Goal: Task Accomplishment & Management: Manage account settings

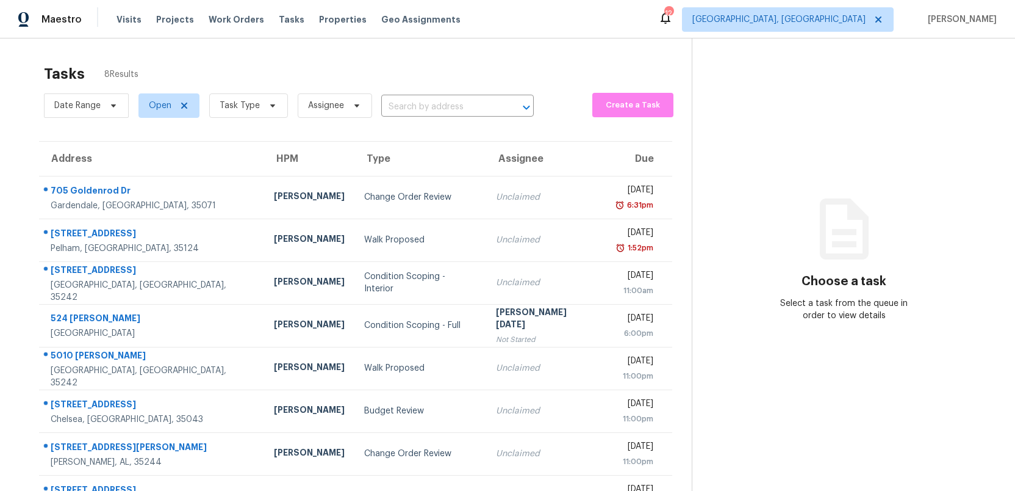
scroll to position [38, 0]
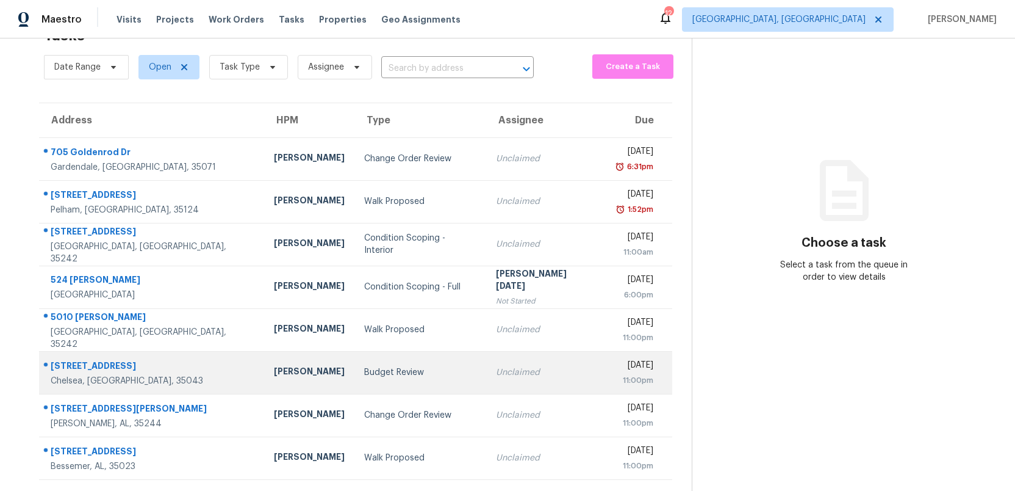
click at [364, 370] on div "Budget Review" at bounding box center [420, 372] width 112 height 12
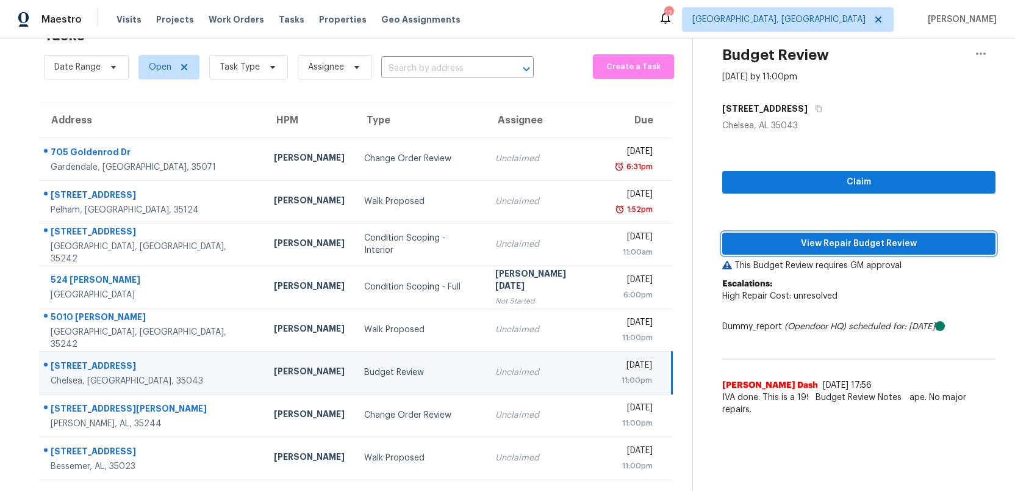
click at [844, 242] on span "View Repair Budget Review" at bounding box center [859, 243] width 254 height 15
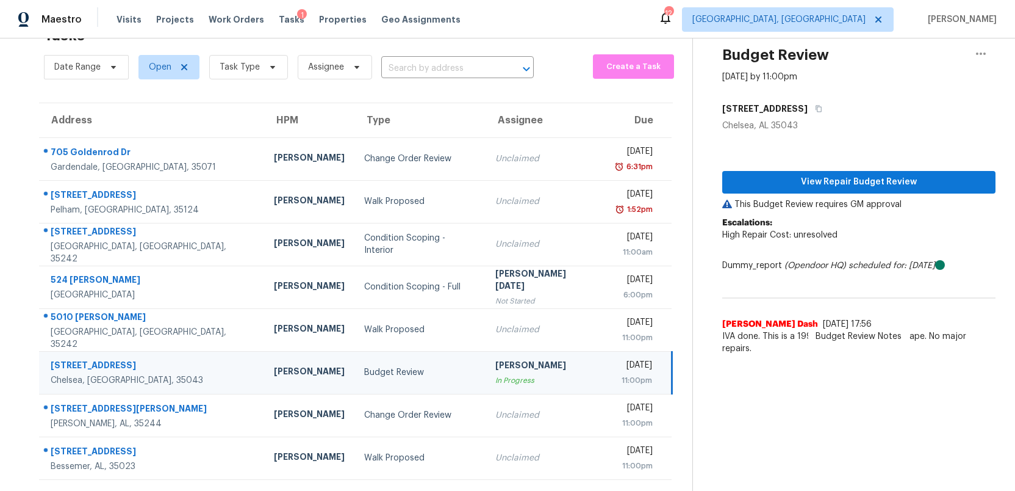
scroll to position [0, 0]
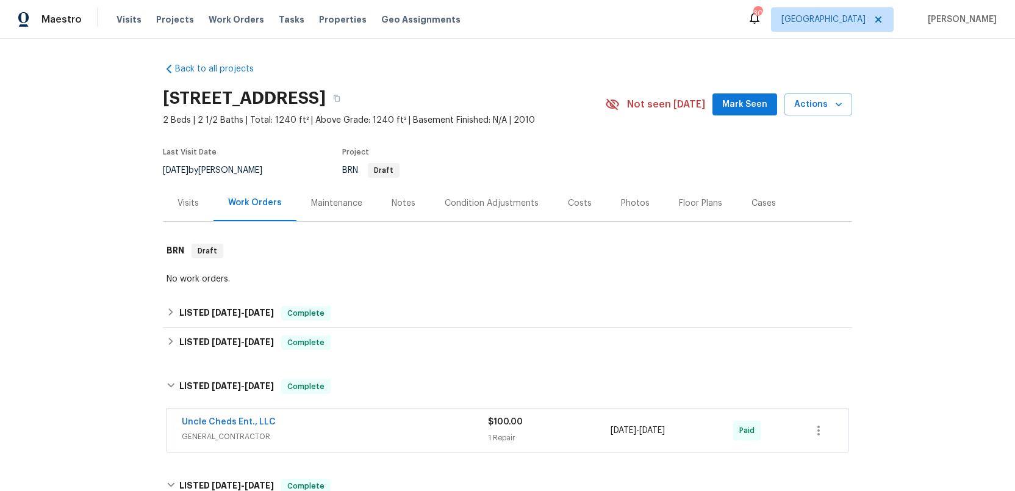
scroll to position [126, 0]
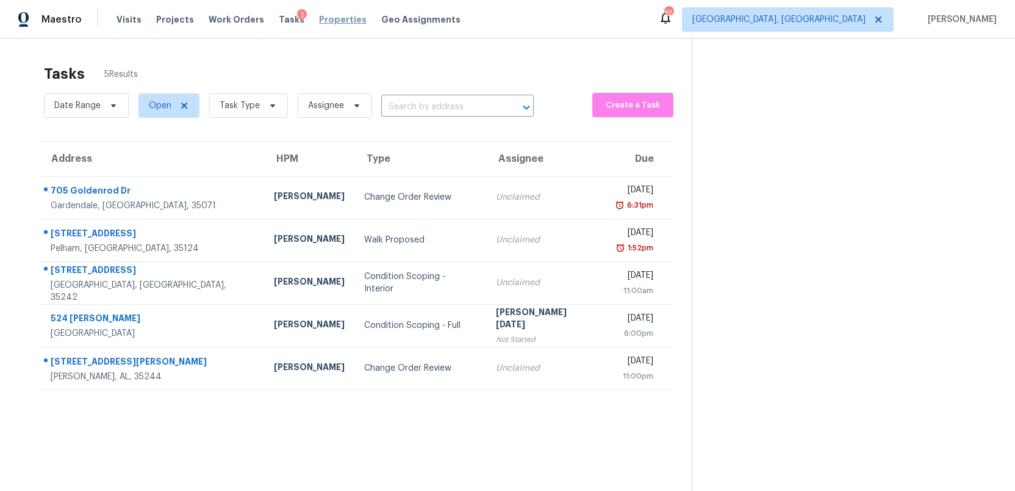
click at [322, 20] on span "Properties" at bounding box center [343, 19] width 48 height 12
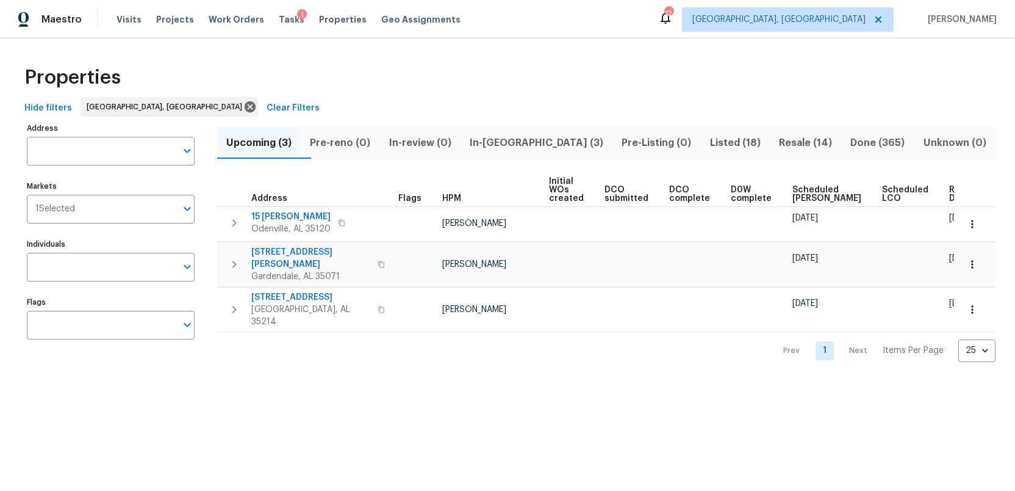
click at [708, 145] on span "Listed (18)" at bounding box center [735, 142] width 54 height 17
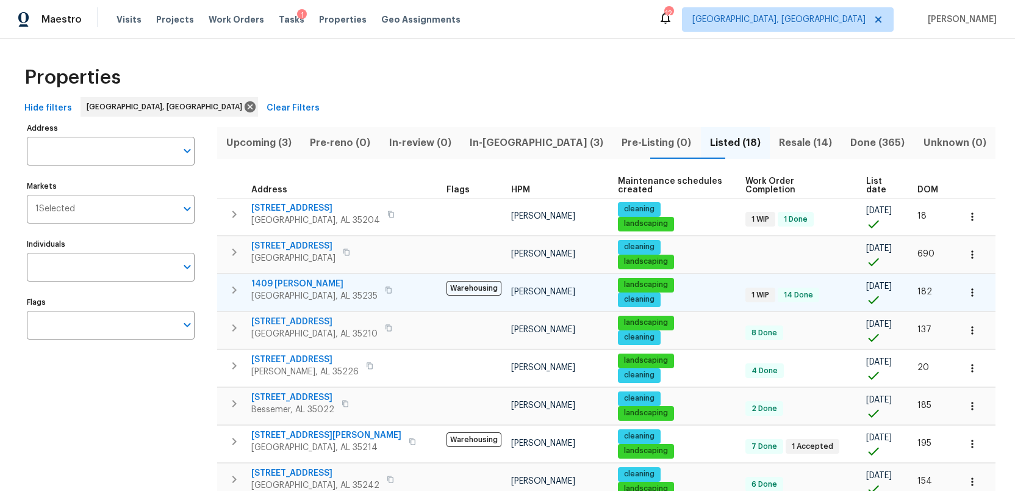
click at [292, 278] on span "1409 Medina Ln" at bounding box center [314, 284] width 126 height 12
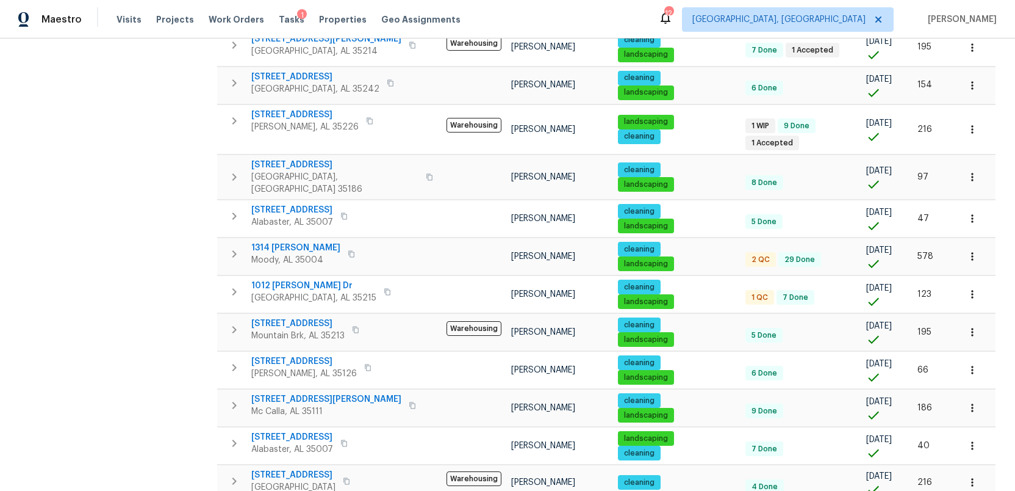
scroll to position [394, 0]
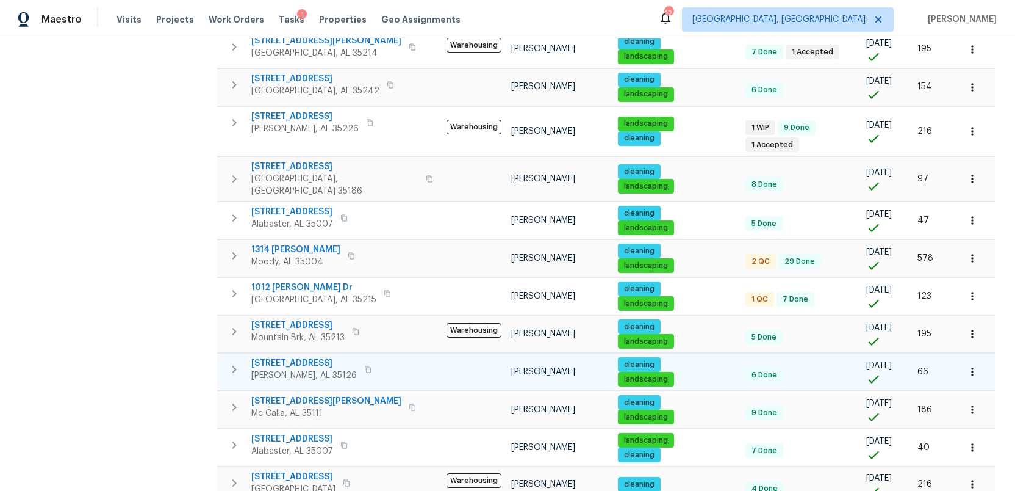
click at [280, 357] on span "6268 Lakewood Trl" at bounding box center [304, 363] width 106 height 12
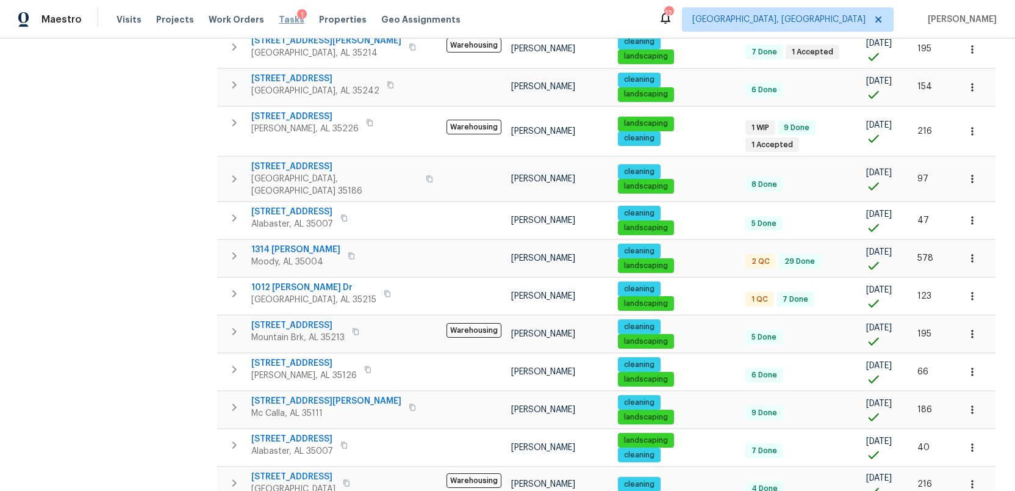
click at [279, 18] on span "Tasks" at bounding box center [292, 19] width 26 height 9
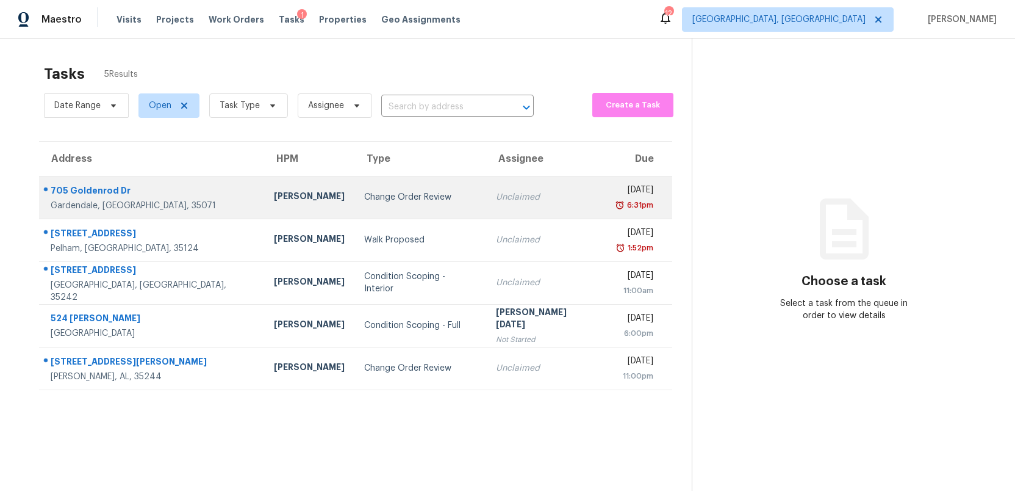
click at [606, 201] on td "Thu, Sep 4th 2025 6:31pm" at bounding box center [639, 197] width 67 height 43
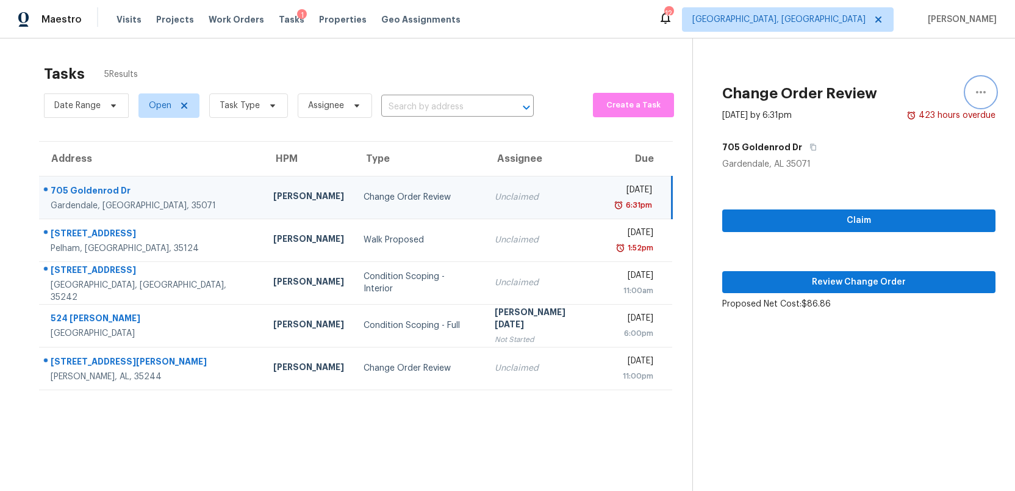
click at [980, 93] on icon "button" at bounding box center [981, 92] width 15 height 15
click at [878, 98] on div "Cancel this task" at bounding box center [911, 94] width 95 height 12
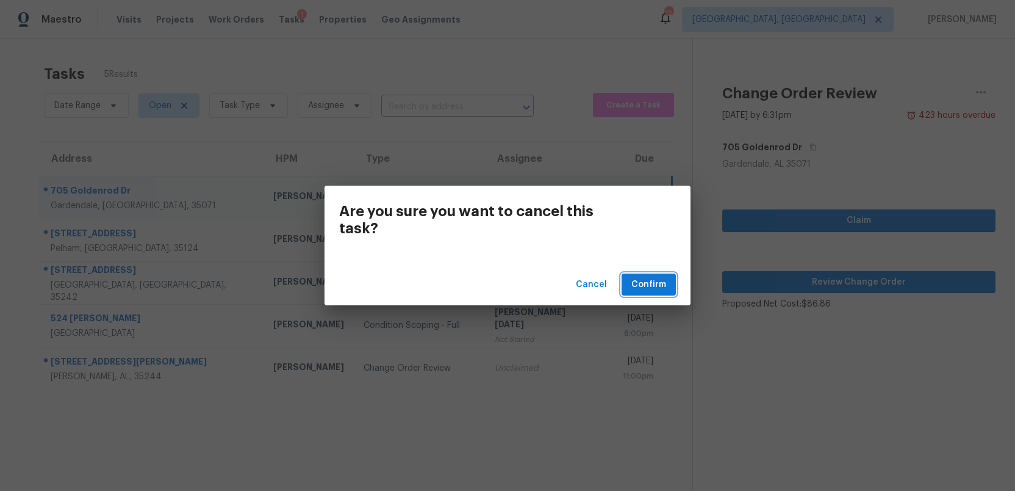
click at [642, 286] on span "Confirm" at bounding box center [648, 284] width 35 height 15
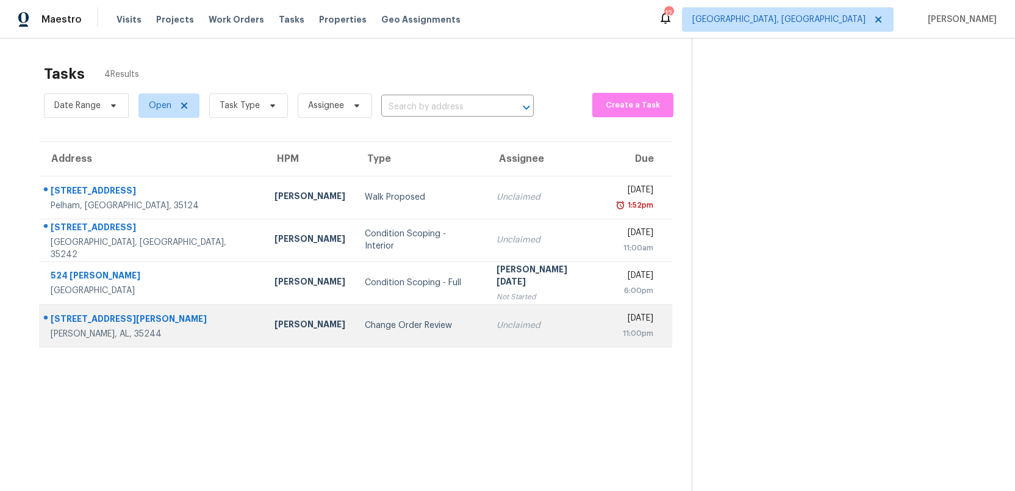
click at [616, 334] on div "11:00pm" at bounding box center [635, 333] width 38 height 12
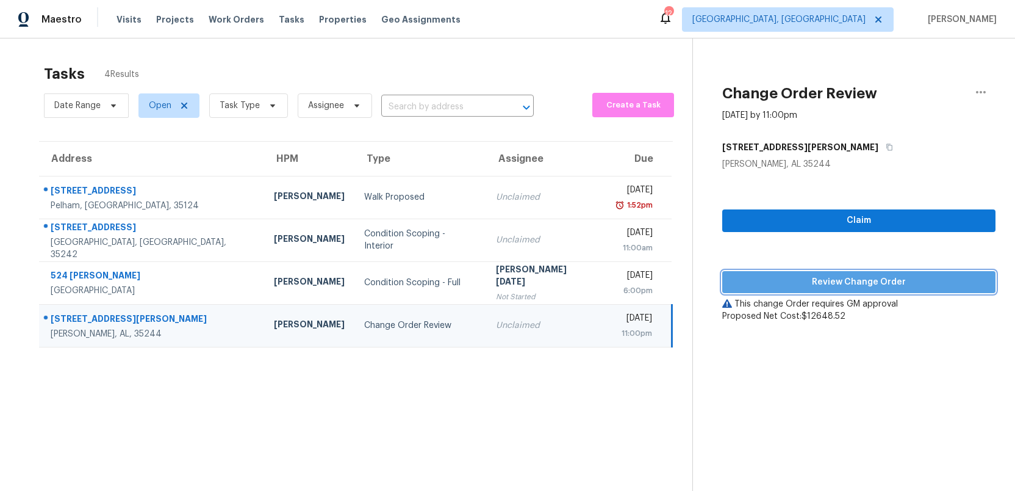
click at [836, 281] on span "Review Change Order" at bounding box center [859, 282] width 254 height 15
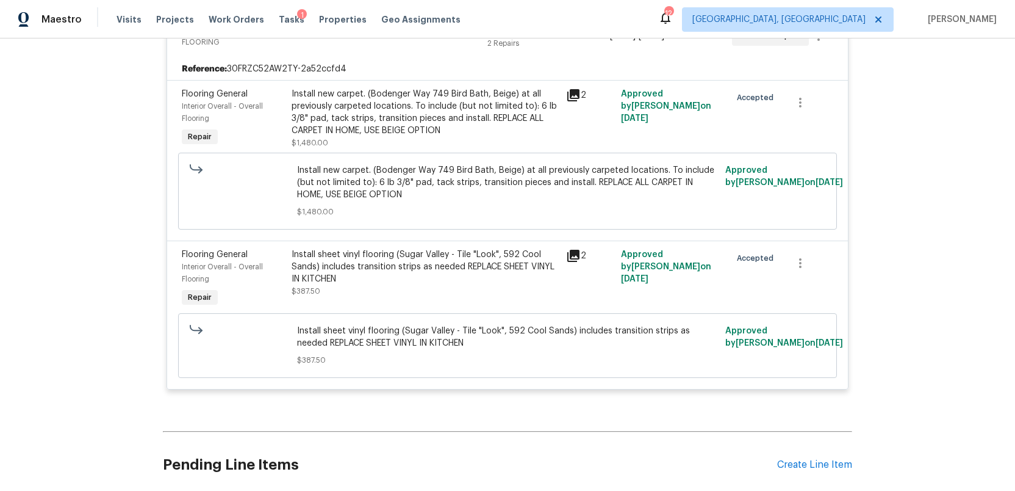
scroll to position [5272, 0]
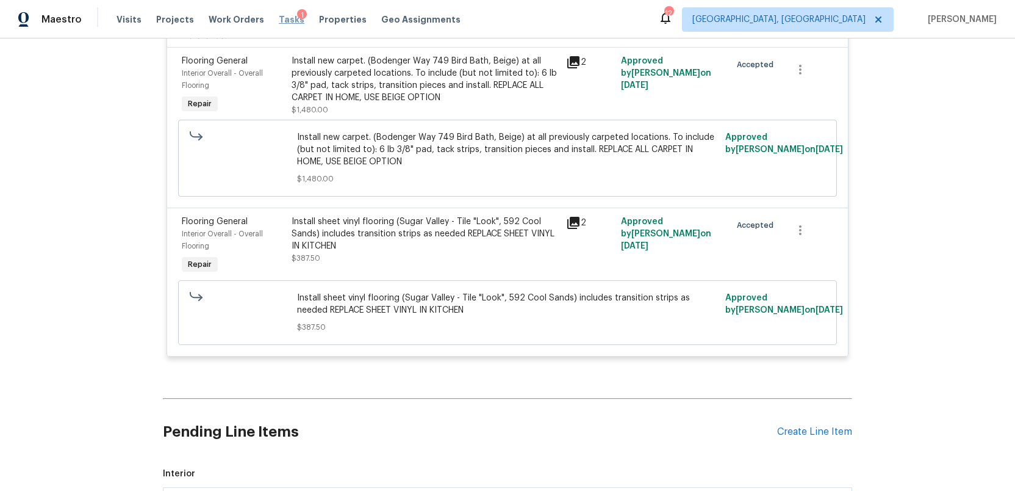
click at [279, 16] on span "Tasks" at bounding box center [292, 19] width 26 height 9
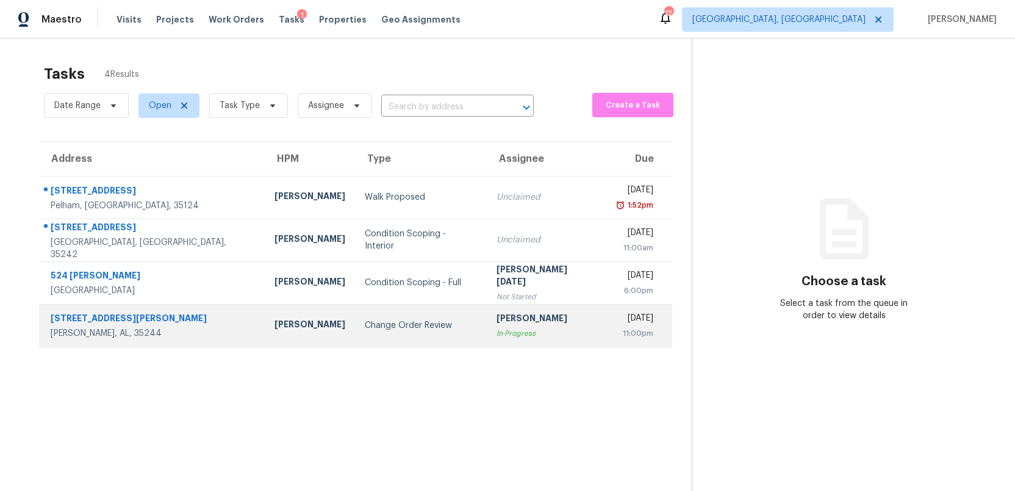
click at [606, 329] on td "Mon, Sep 22nd 2025 11:00pm" at bounding box center [639, 325] width 67 height 43
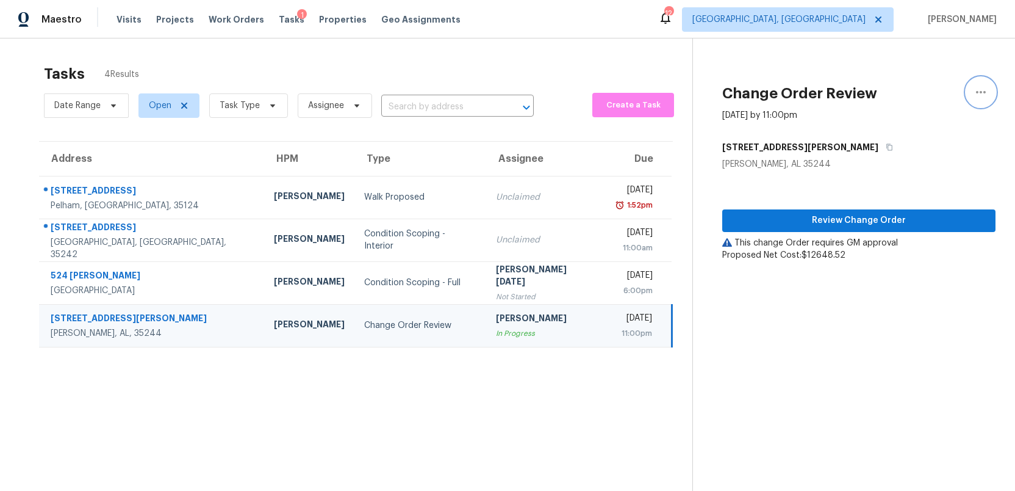
click at [979, 96] on icon "button" at bounding box center [981, 92] width 15 height 15
click at [901, 90] on div "Unclaim this task" at bounding box center [911, 94] width 95 height 12
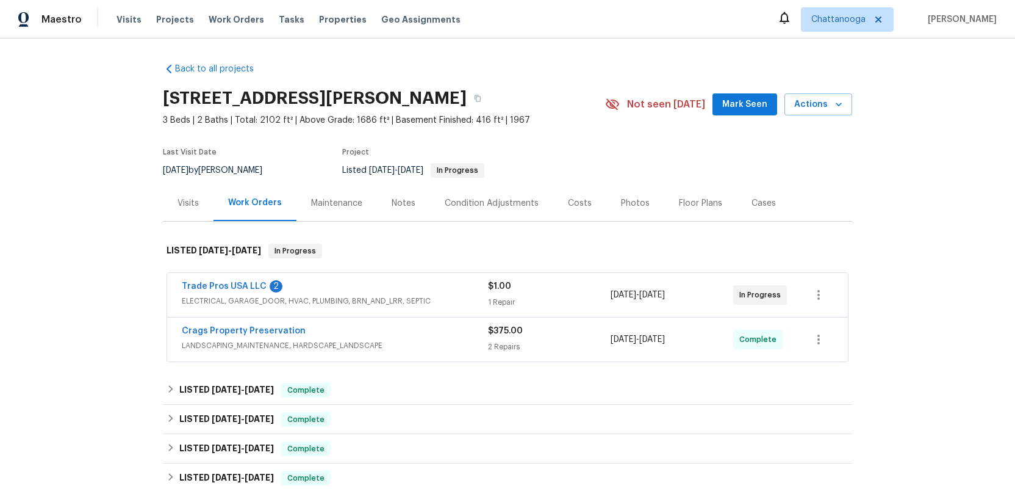
click at [184, 201] on div "Visits" at bounding box center [188, 203] width 21 height 12
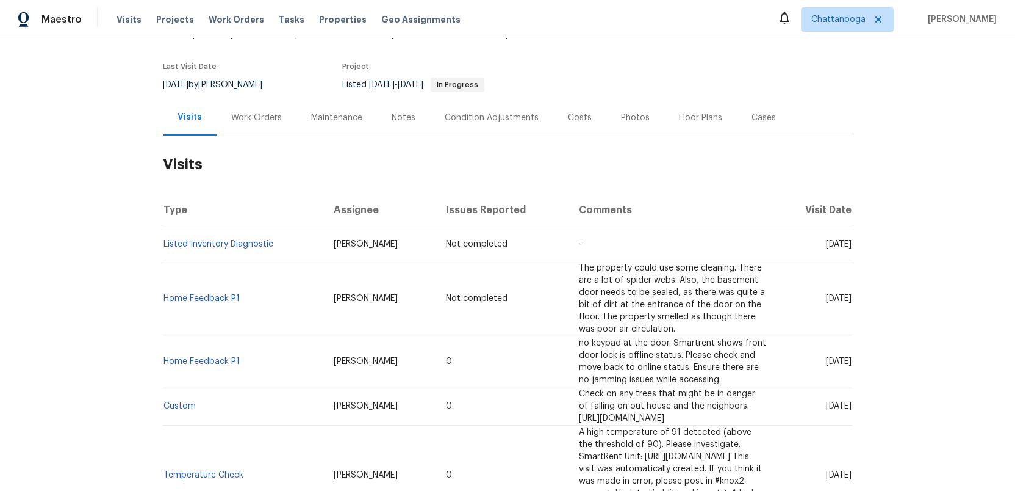
scroll to position [86, 0]
click at [189, 356] on link "Home Feedback P1" at bounding box center [202, 360] width 76 height 9
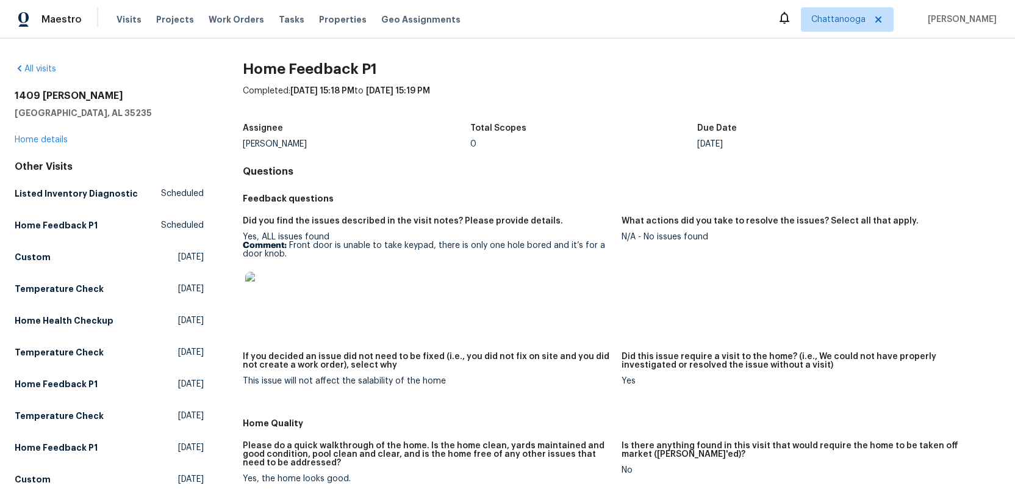
click at [272, 293] on img at bounding box center [264, 290] width 39 height 39
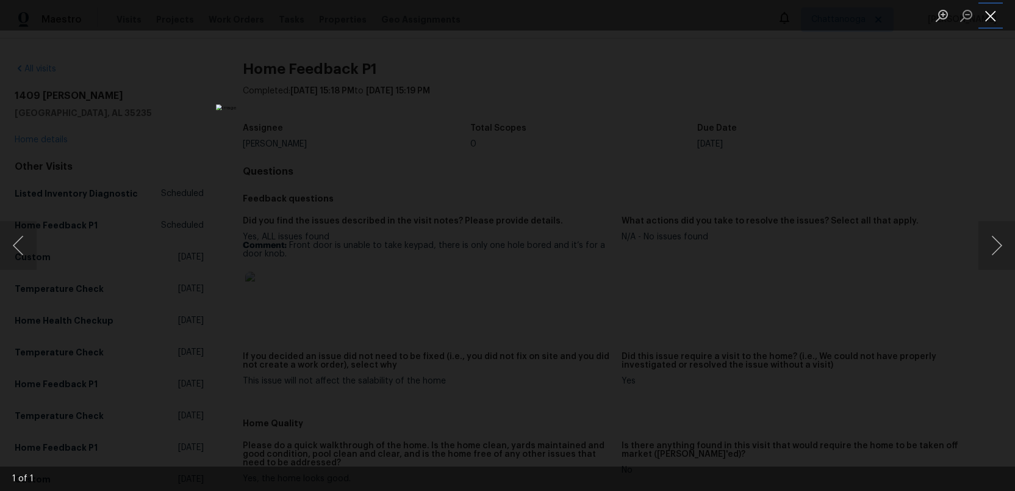
click at [994, 20] on button "Close lightbox" at bounding box center [991, 15] width 24 height 21
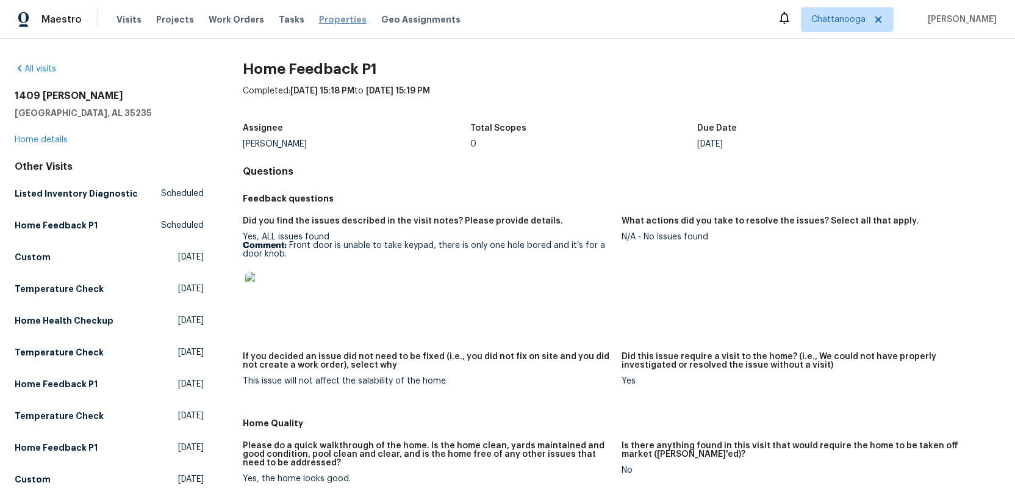
click at [319, 20] on span "Properties" at bounding box center [343, 19] width 48 height 12
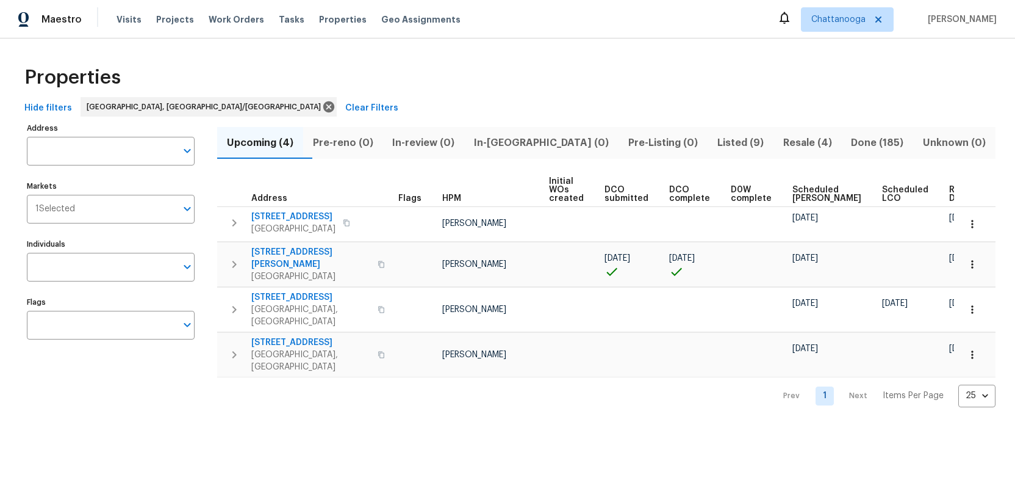
click at [715, 144] on span "Listed (9)" at bounding box center [740, 142] width 51 height 17
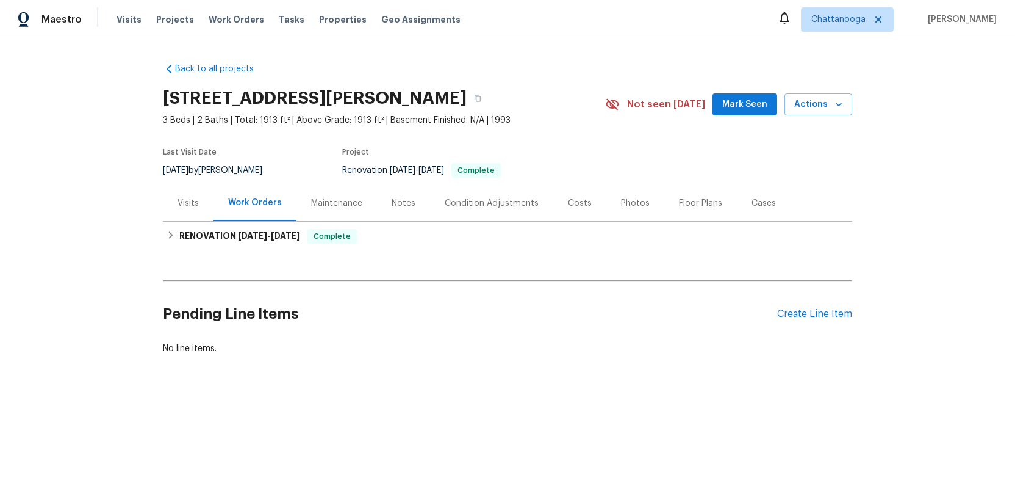
click at [625, 204] on div "Photos" at bounding box center [635, 203] width 29 height 12
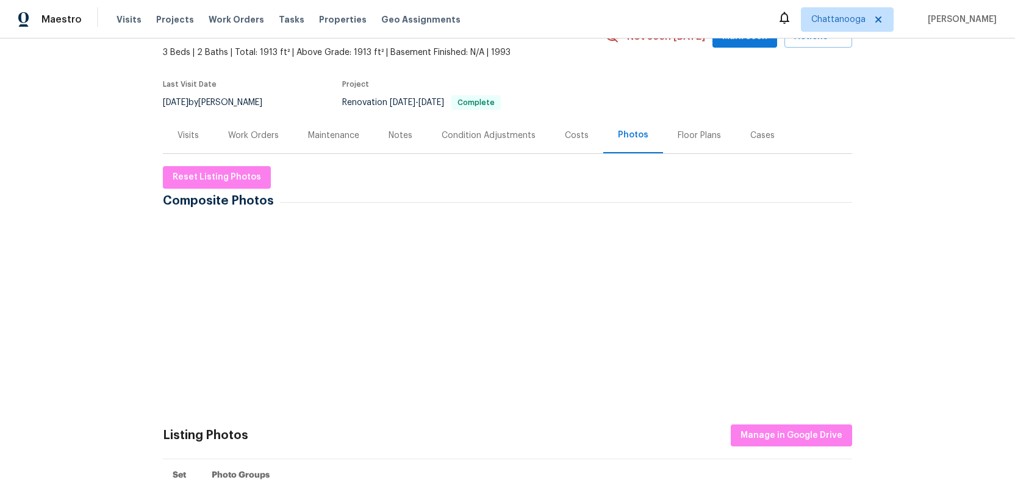
scroll to position [67, 0]
click at [559, 268] on img at bounding box center [571, 253] width 61 height 61
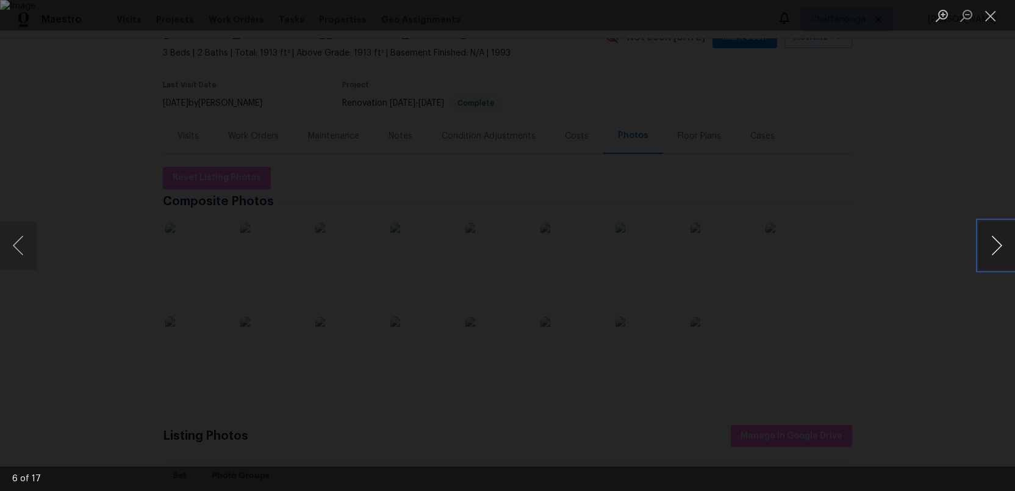
click at [991, 248] on button "Next image" at bounding box center [997, 245] width 37 height 49
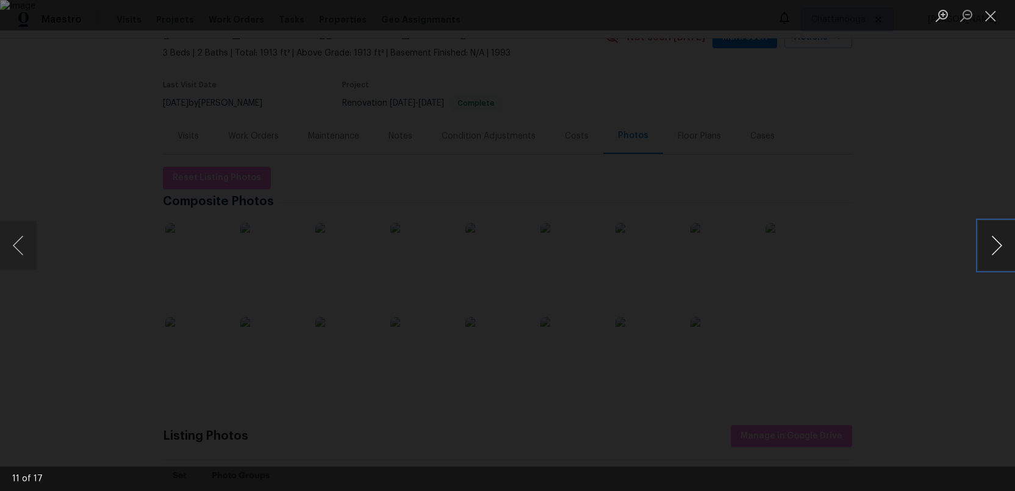
click at [996, 254] on button "Next image" at bounding box center [997, 245] width 37 height 49
click at [1009, 243] on button "Next image" at bounding box center [997, 245] width 37 height 49
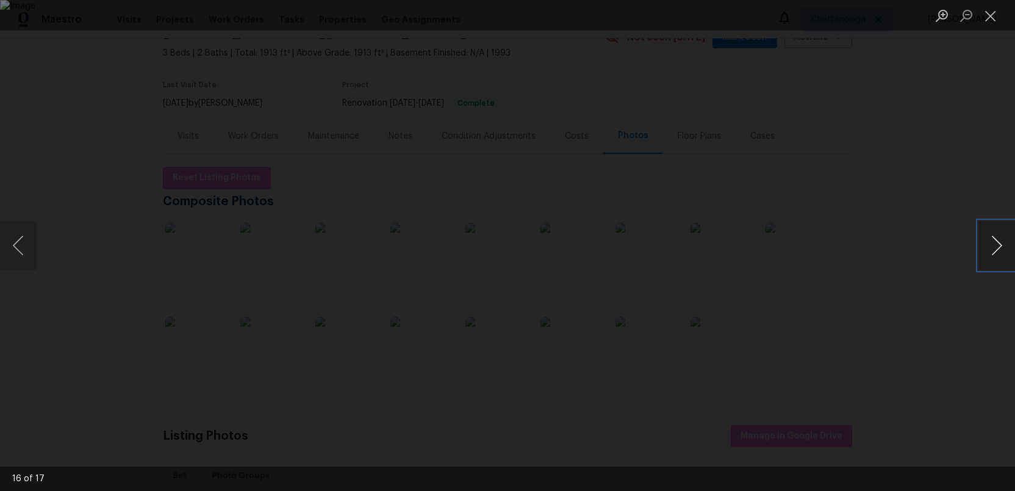
click at [1009, 243] on button "Next image" at bounding box center [997, 245] width 37 height 49
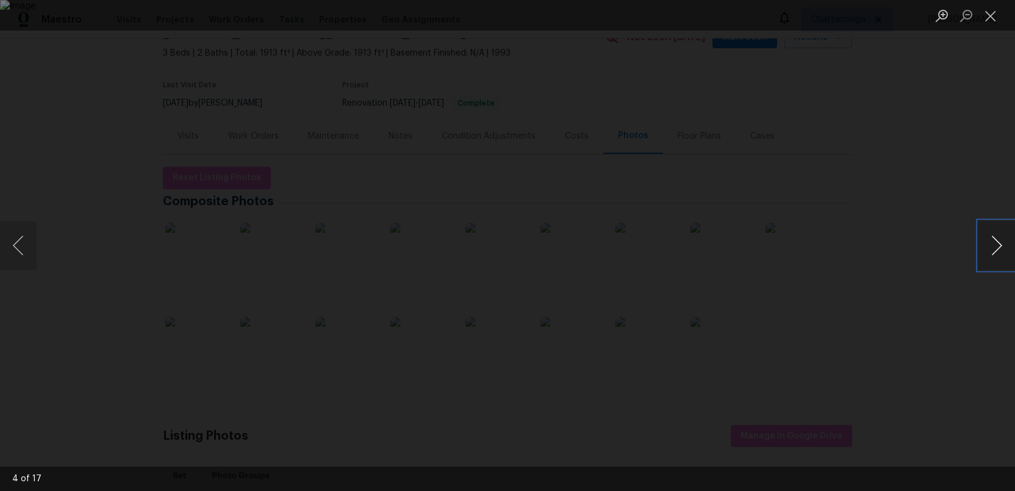
click at [1009, 243] on button "Next image" at bounding box center [997, 245] width 37 height 49
click at [34, 243] on button "Previous image" at bounding box center [18, 245] width 37 height 49
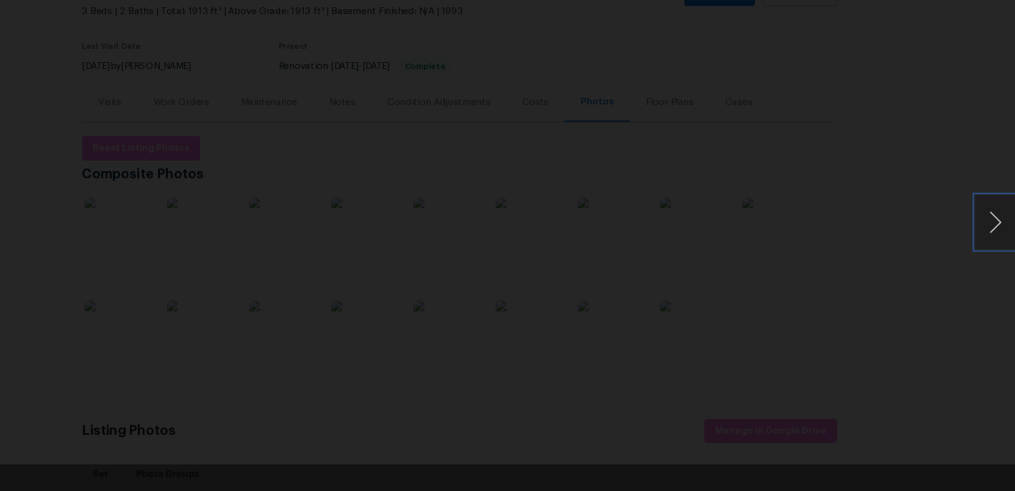
click at [1001, 245] on button "Next image" at bounding box center [997, 245] width 37 height 49
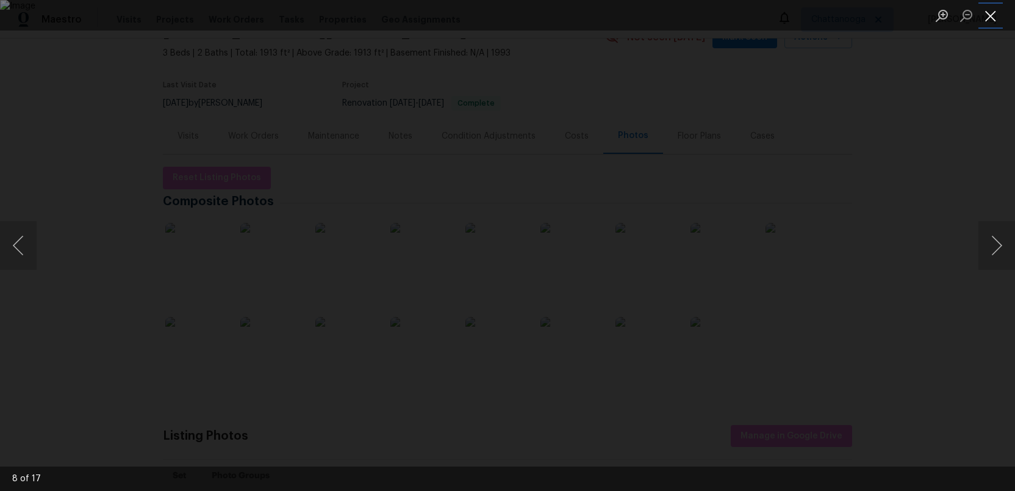
click at [1001, 9] on button "Close lightbox" at bounding box center [991, 15] width 24 height 21
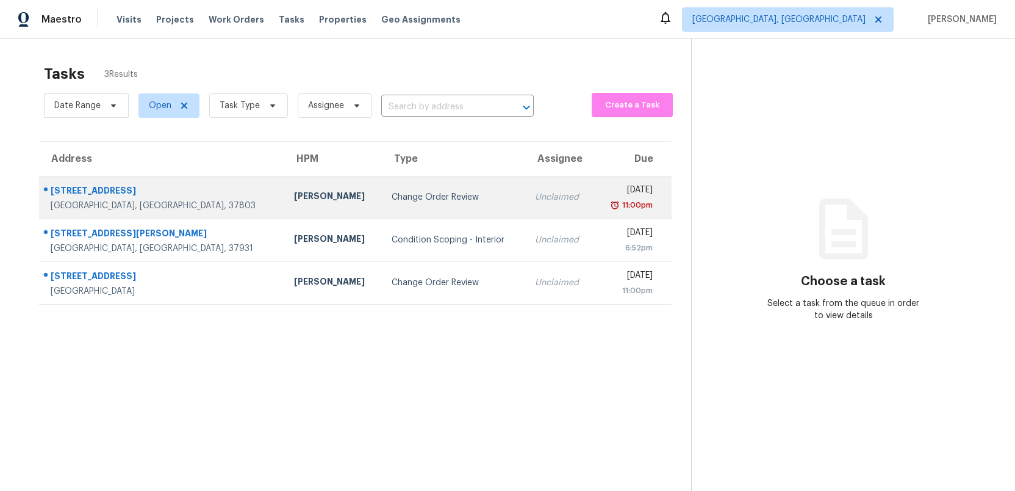
click at [412, 203] on td "Change Order Review" at bounding box center [453, 197] width 143 height 43
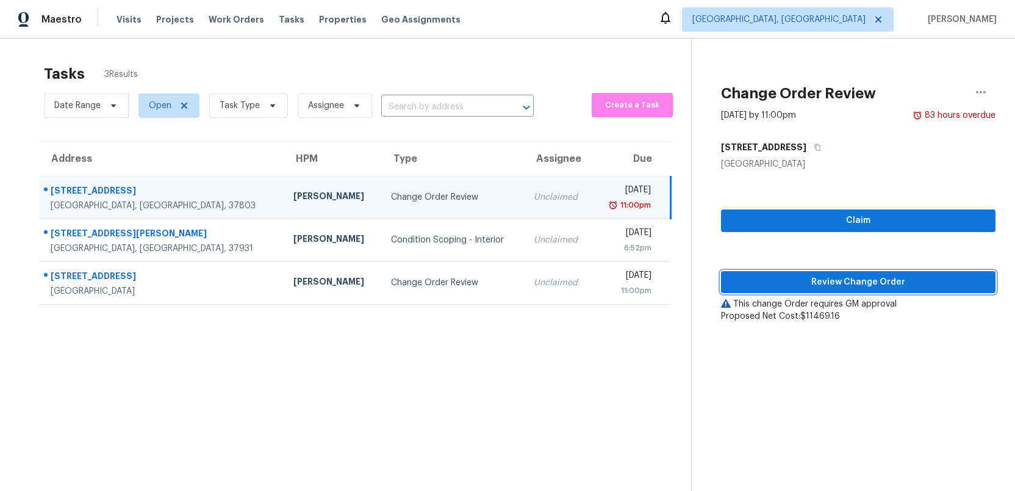
click at [832, 285] on span "Review Change Order" at bounding box center [858, 282] width 255 height 15
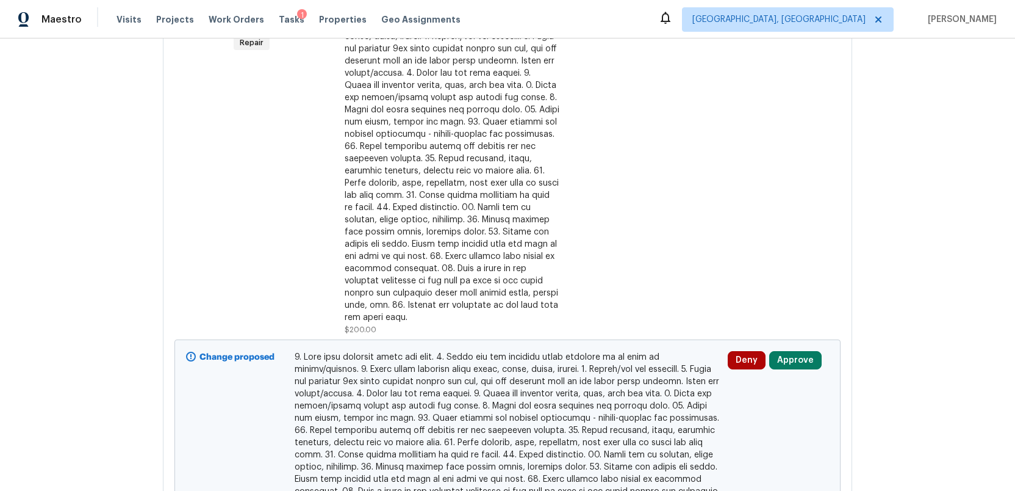
scroll to position [4423, 0]
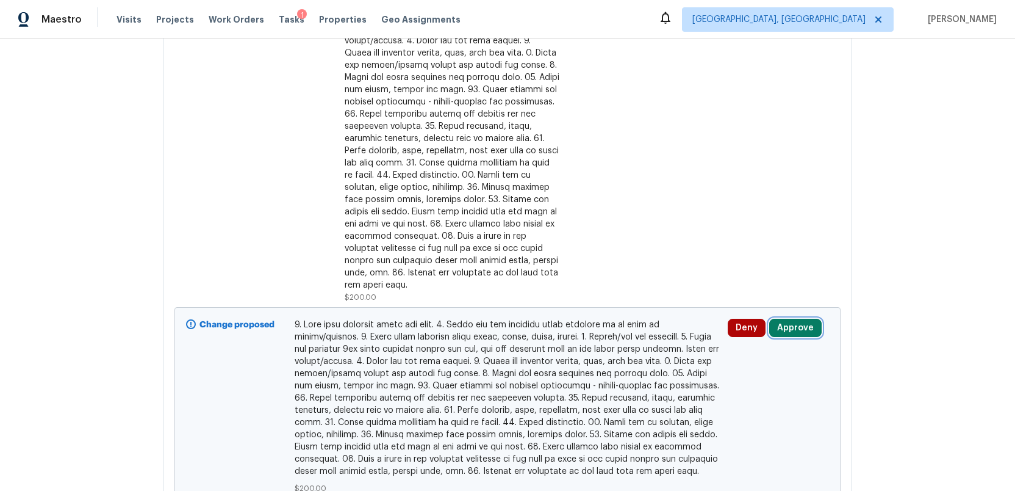
click at [791, 318] on button "Approve" at bounding box center [795, 327] width 52 height 18
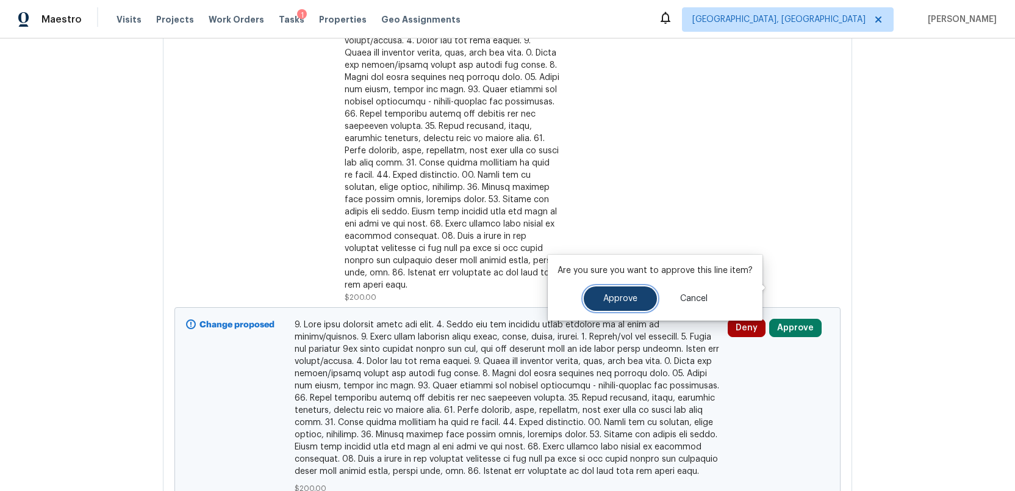
click at [613, 301] on span "Approve" at bounding box center [620, 298] width 34 height 9
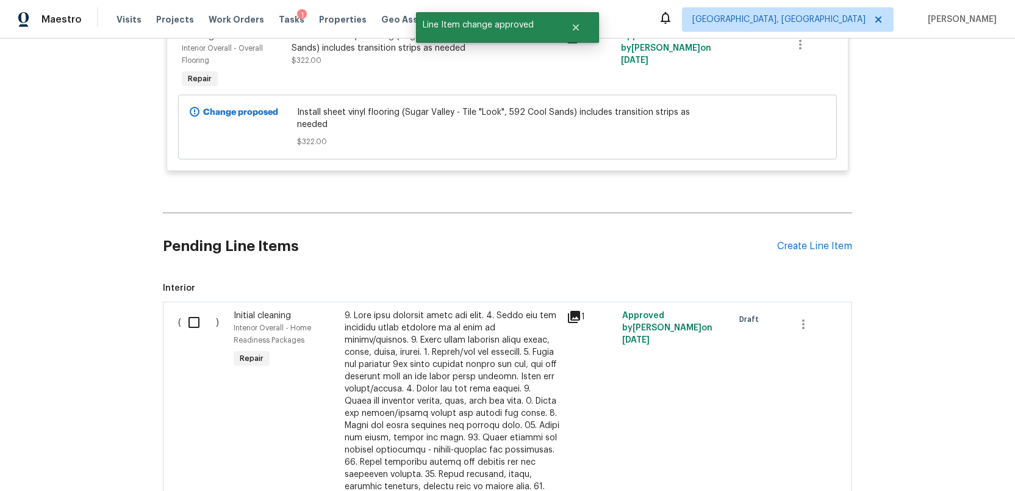
scroll to position [4066, 0]
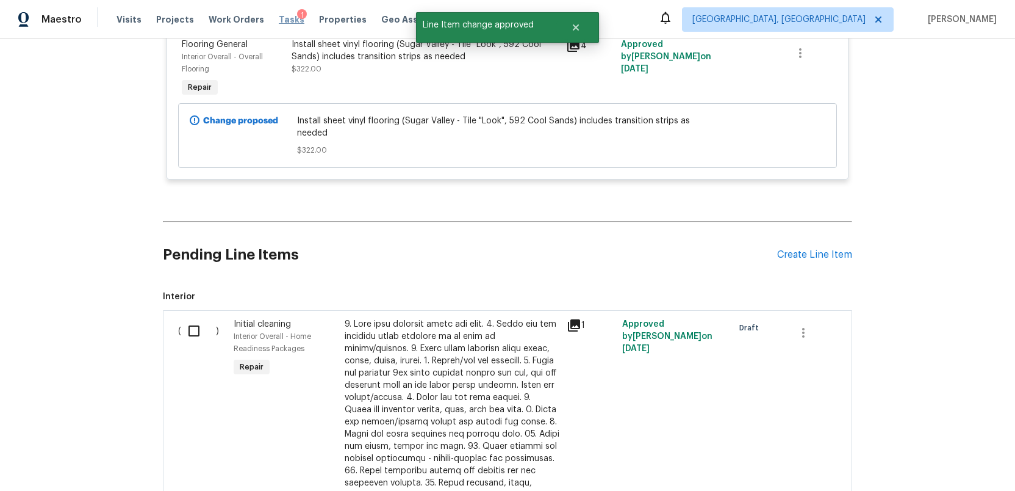
click at [279, 18] on span "Tasks" at bounding box center [292, 19] width 26 height 9
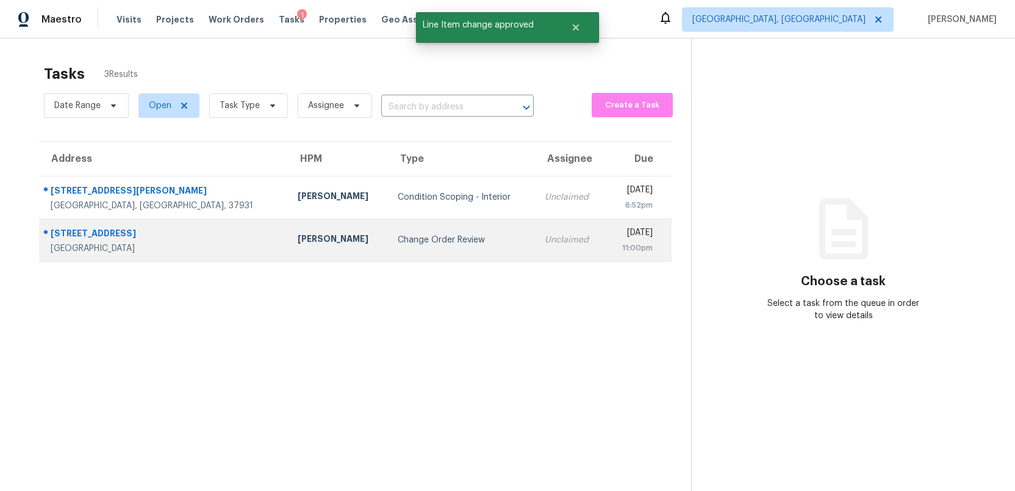
click at [535, 243] on td "Unclaimed" at bounding box center [570, 239] width 71 height 43
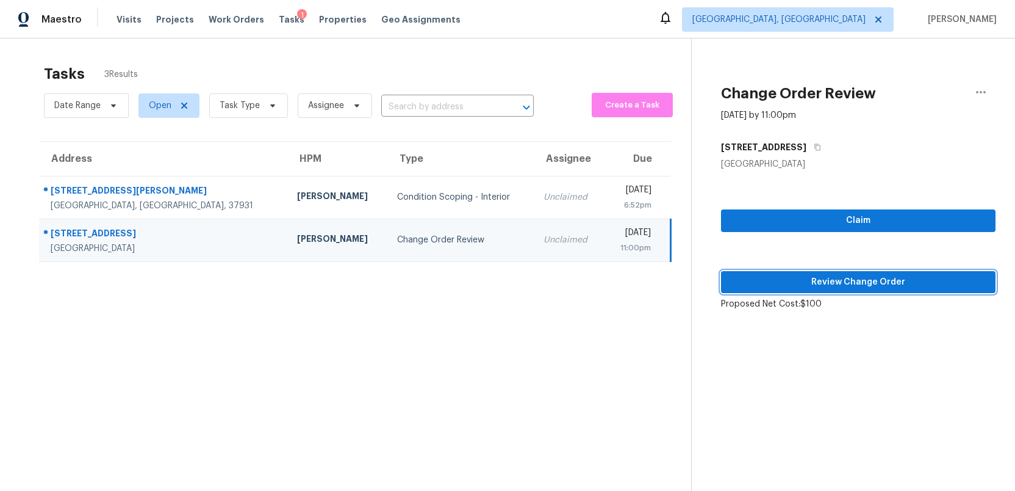
click at [899, 284] on span "Review Change Order" at bounding box center [858, 282] width 255 height 15
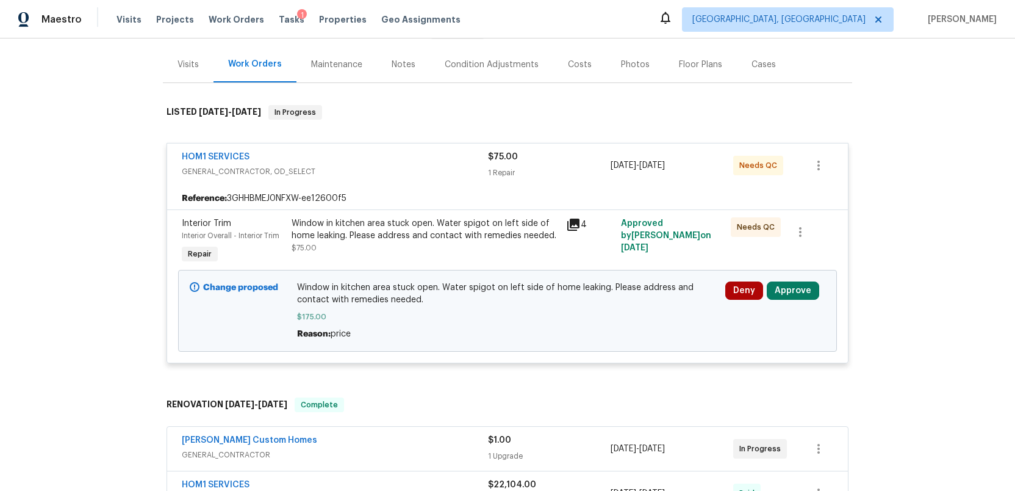
scroll to position [170, 0]
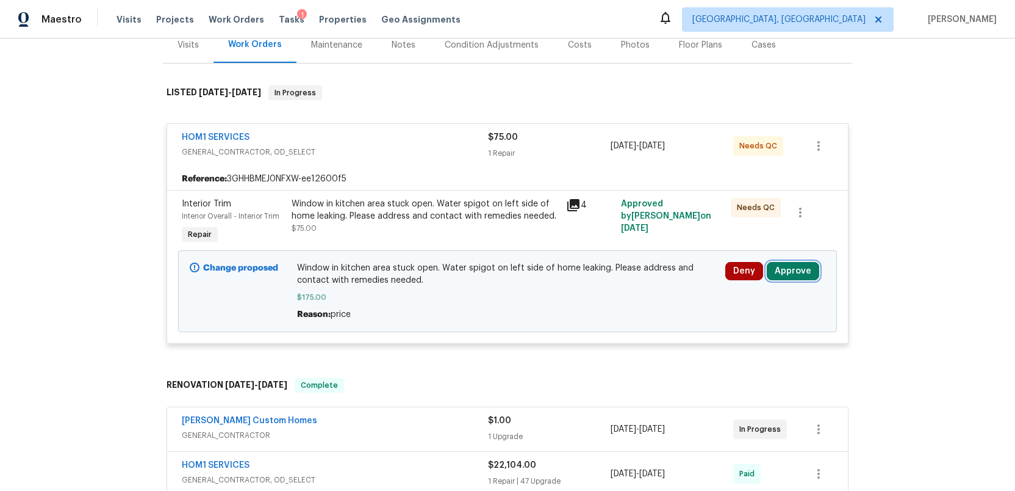
click at [797, 262] on button "Approve" at bounding box center [793, 271] width 52 height 18
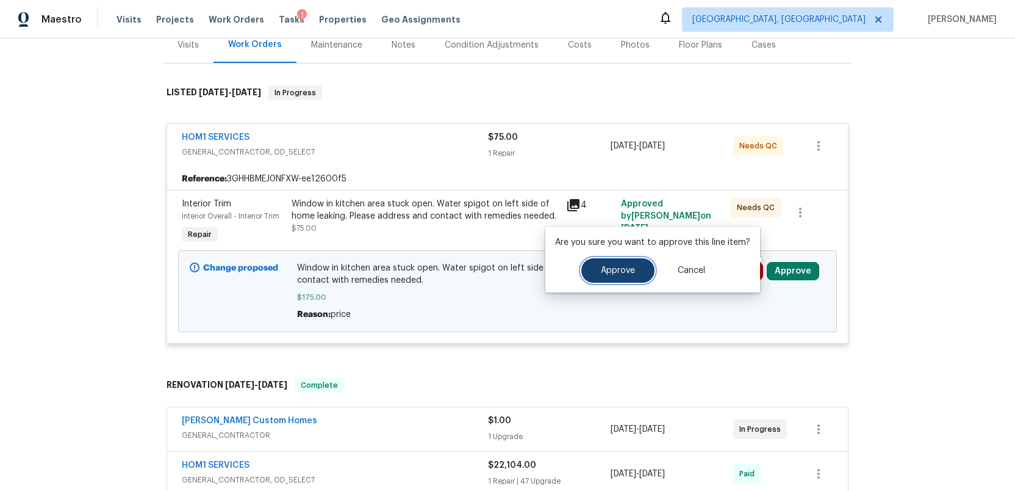
click at [617, 270] on span "Approve" at bounding box center [618, 270] width 34 height 9
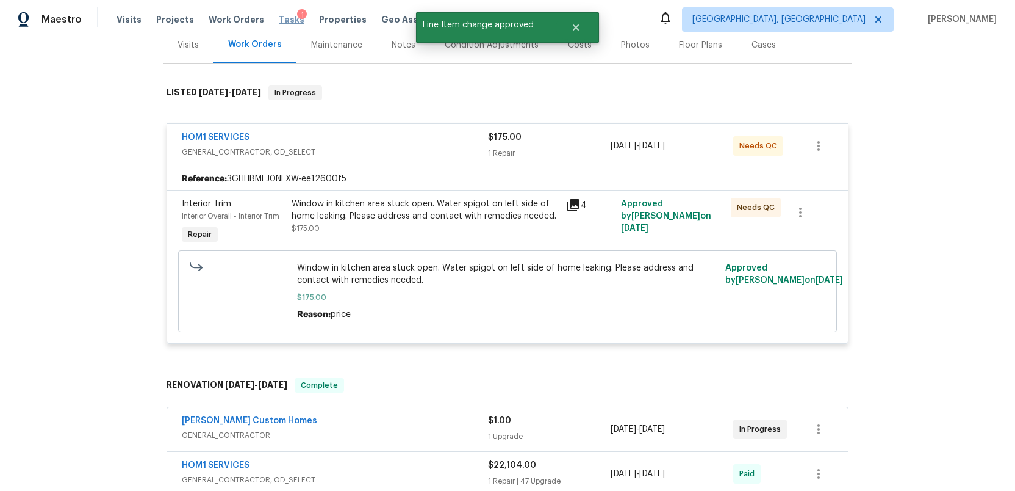
click at [282, 18] on span "Tasks" at bounding box center [292, 19] width 26 height 9
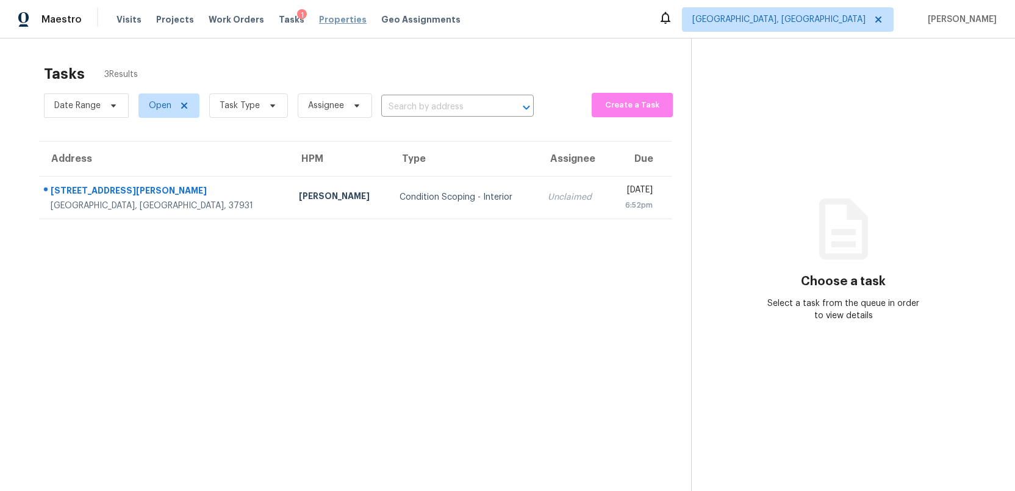
click at [323, 18] on span "Properties" at bounding box center [343, 19] width 48 height 12
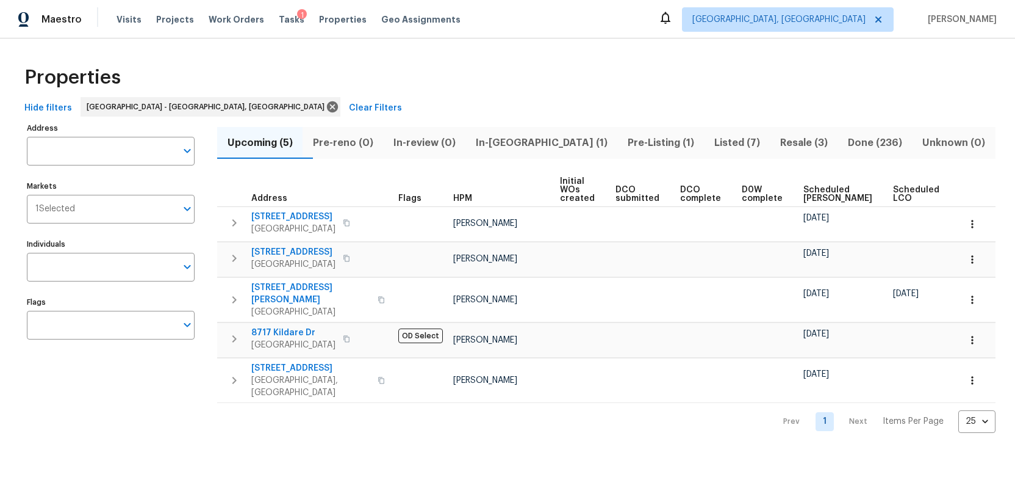
click at [625, 137] on span "Pre-Listing (1)" at bounding box center [661, 142] width 72 height 17
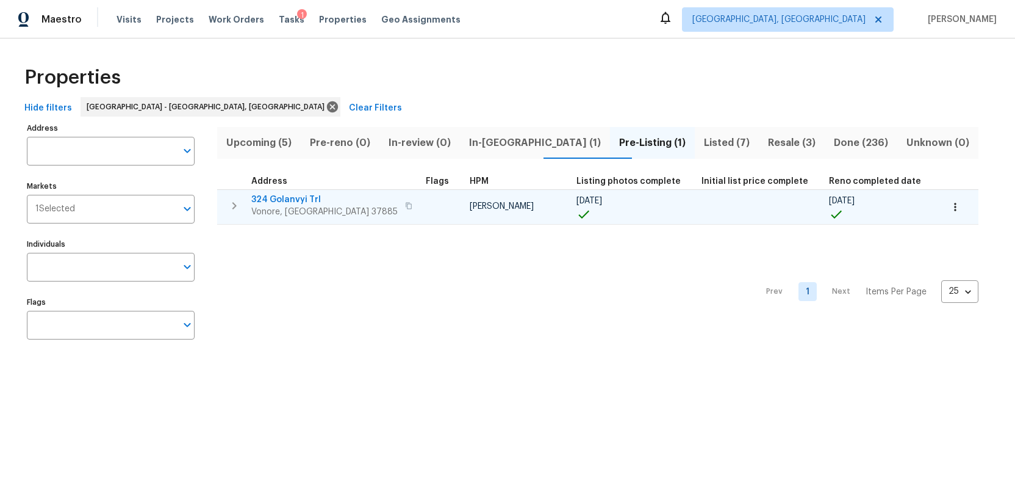
click at [290, 198] on span "324 Golanvyi Trl" at bounding box center [324, 199] width 146 height 12
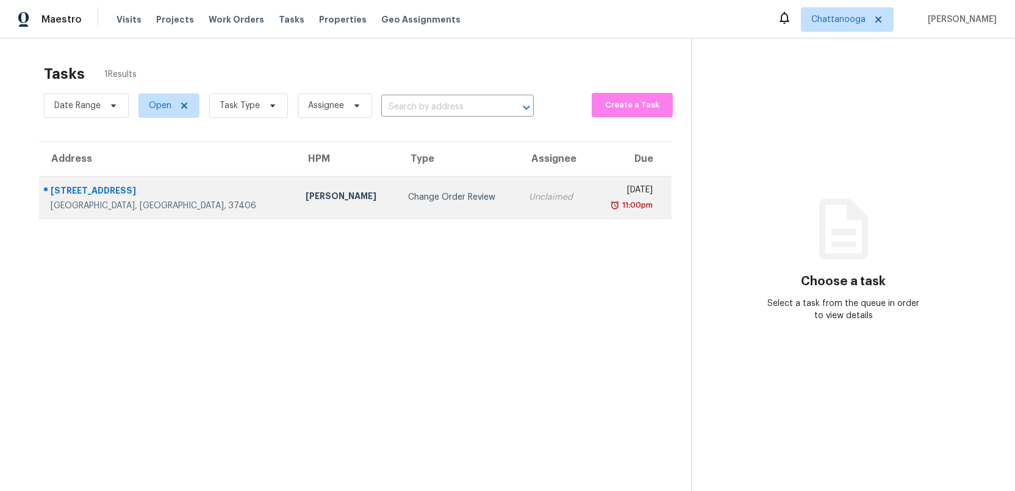
click at [519, 196] on td "Unclaimed" at bounding box center [555, 197] width 72 height 43
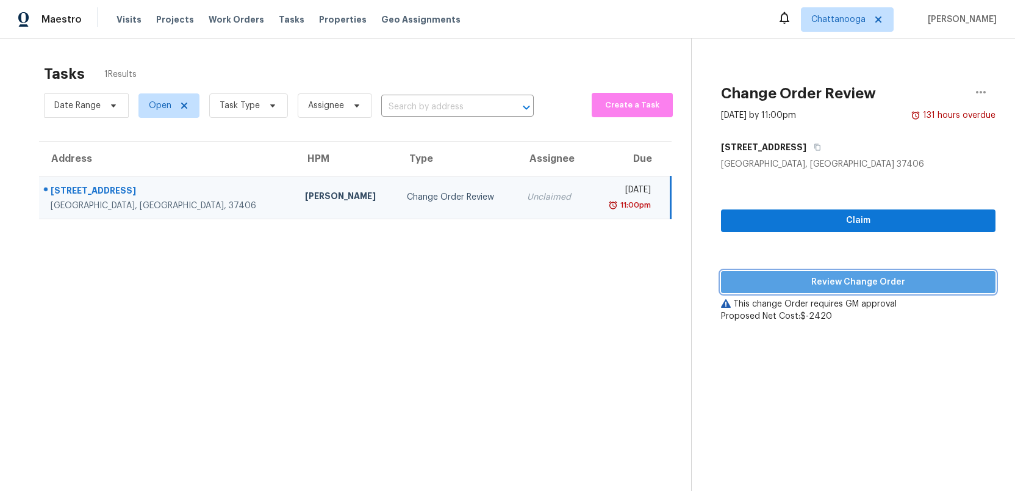
click at [832, 288] on span "Review Change Order" at bounding box center [858, 282] width 255 height 15
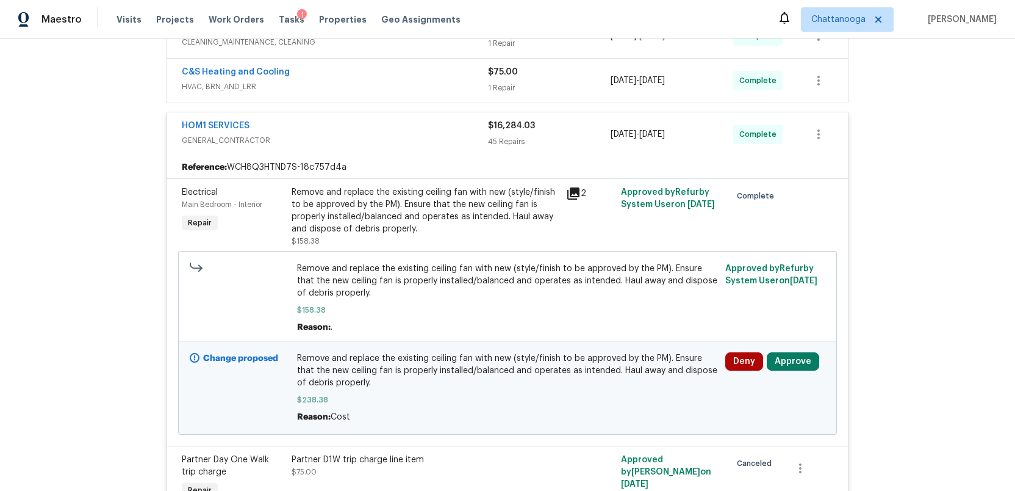
scroll to position [412, 0]
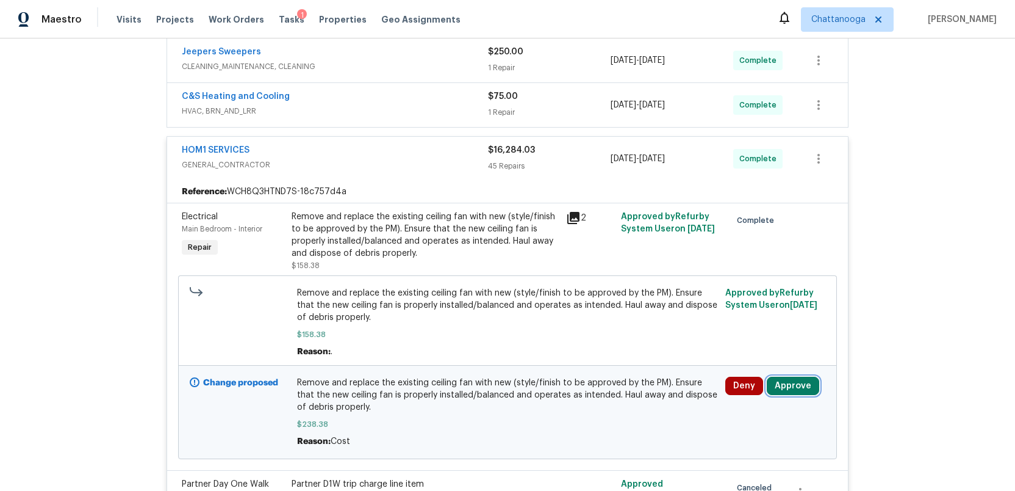
click at [788, 386] on button "Approve" at bounding box center [793, 385] width 52 height 18
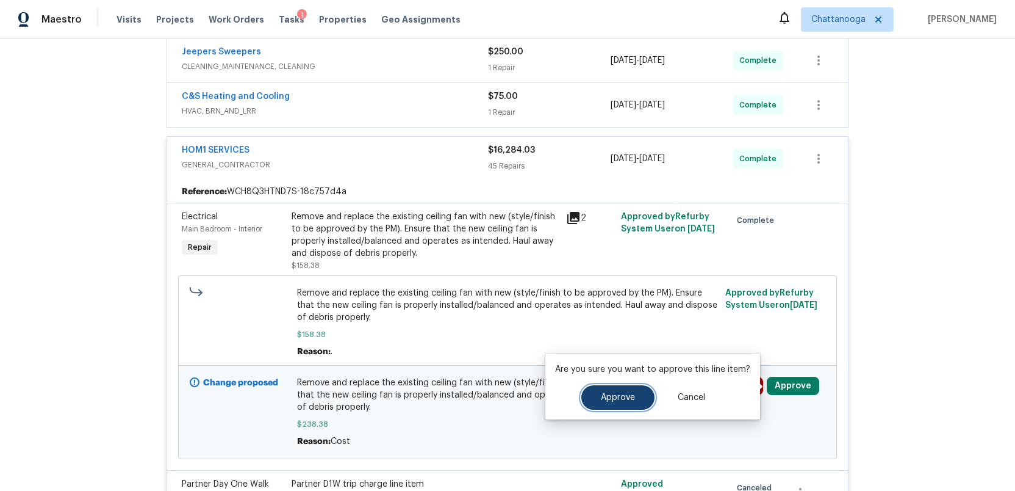
click at [617, 401] on span "Approve" at bounding box center [618, 397] width 34 height 9
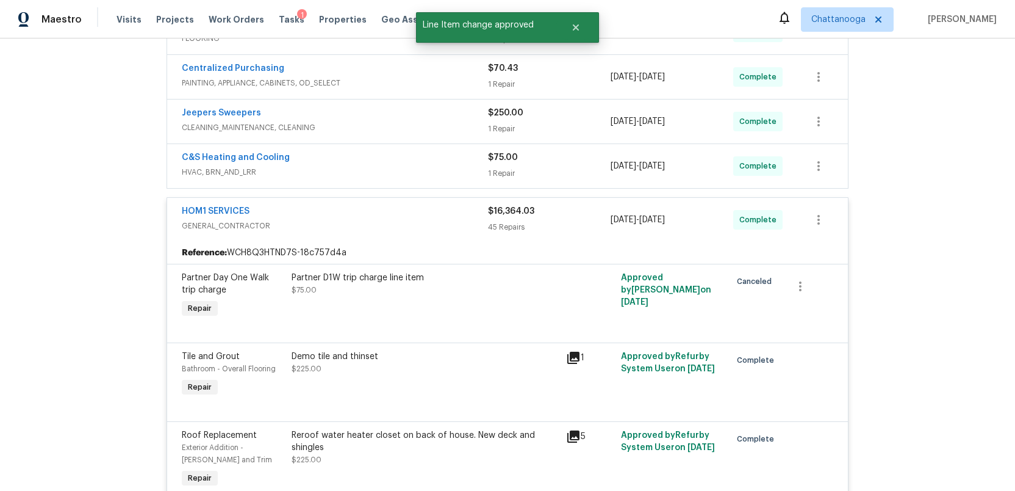
scroll to position [0, 0]
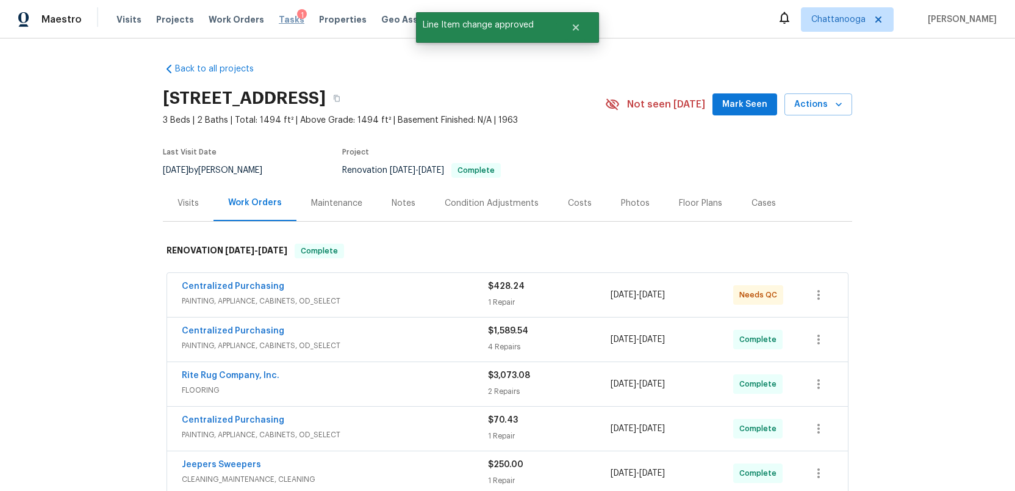
click at [279, 21] on span "Tasks" at bounding box center [292, 19] width 26 height 9
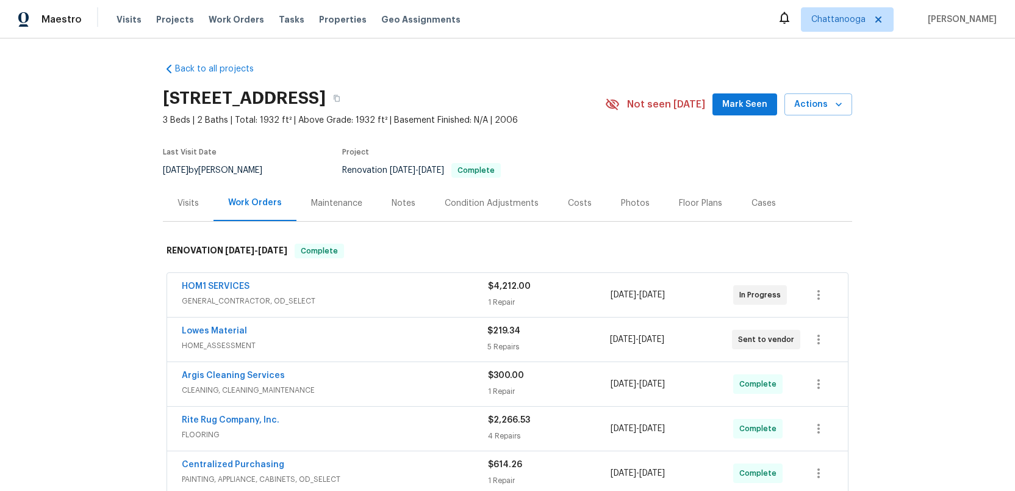
click at [571, 201] on div "Costs" at bounding box center [580, 203] width 24 height 12
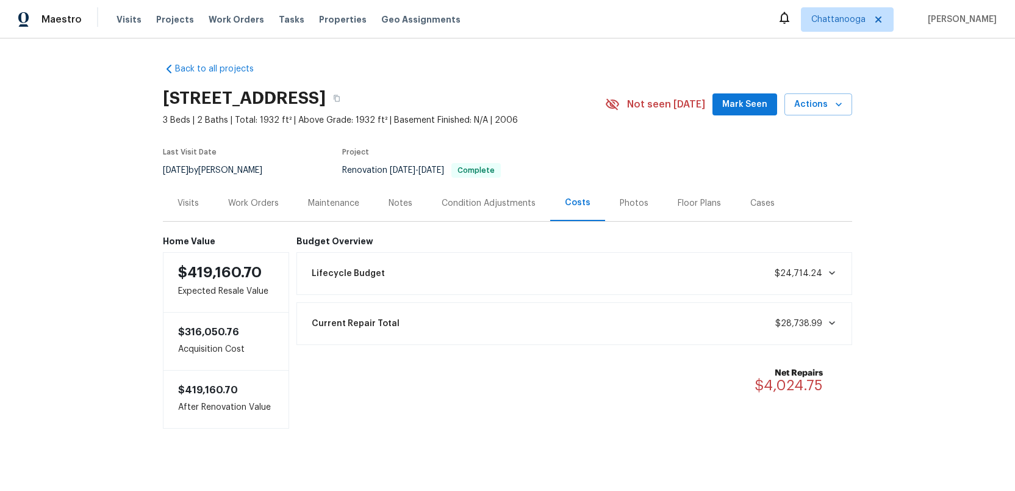
click at [247, 201] on div "Work Orders" at bounding box center [253, 203] width 51 height 12
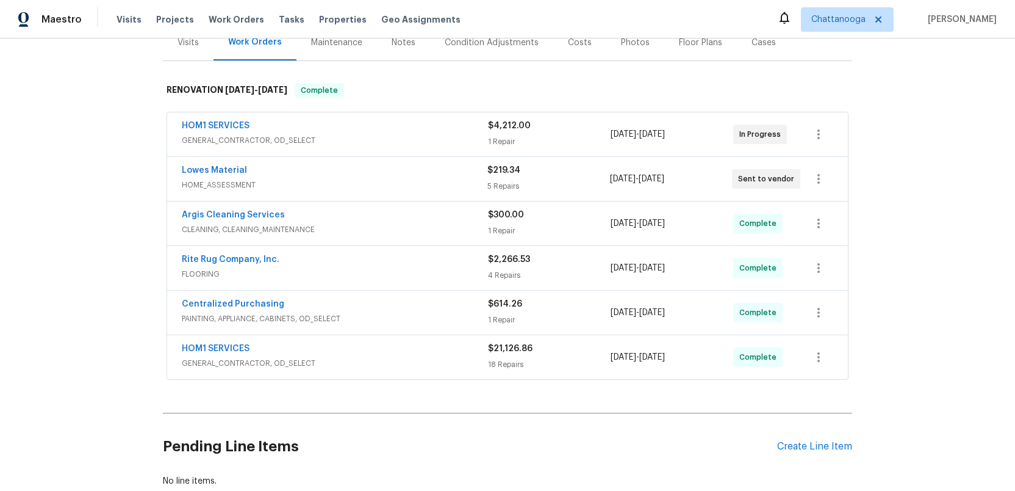
scroll to position [134, 0]
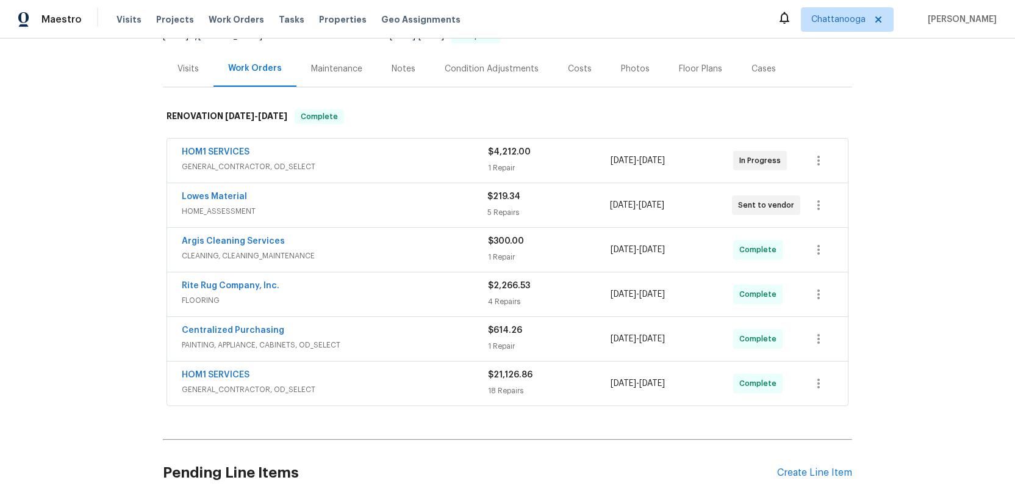
click at [394, 158] on div "HOM1 SERVICES" at bounding box center [335, 153] width 306 height 15
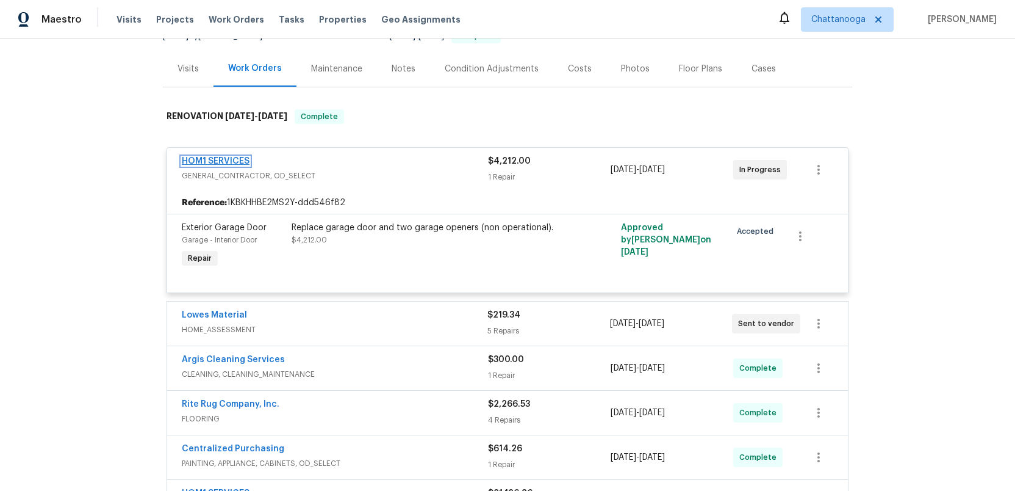
click at [213, 160] on link "HOM1 SERVICES" at bounding box center [216, 161] width 68 height 9
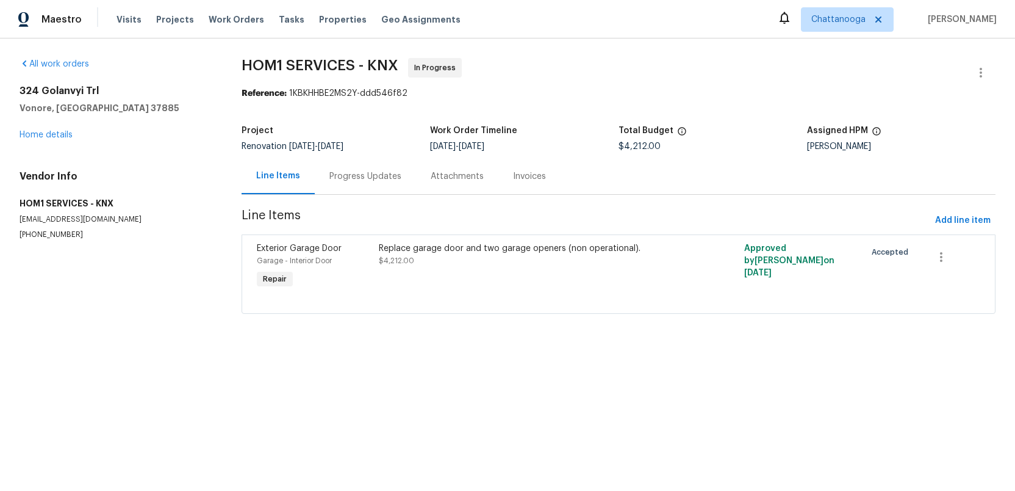
click at [362, 175] on div "Progress Updates" at bounding box center [365, 176] width 72 height 12
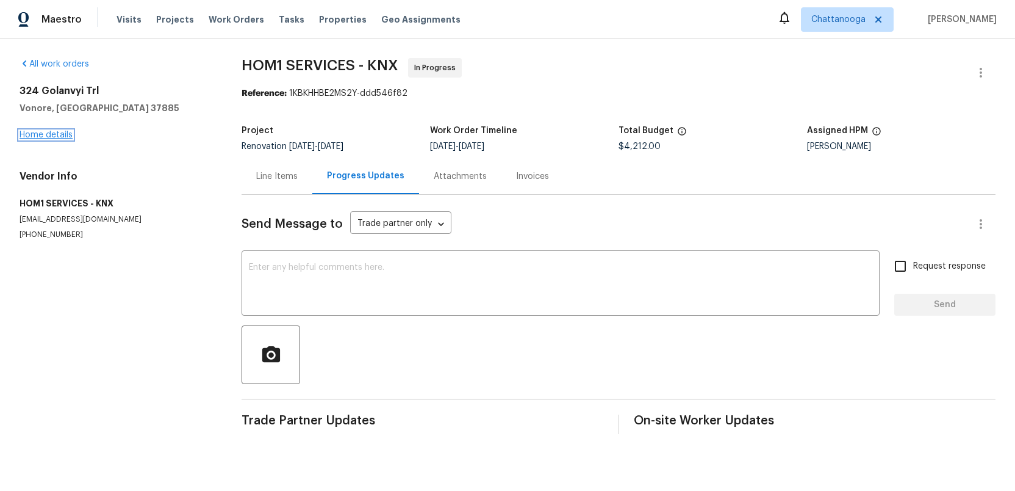
click at [41, 135] on link "Home details" at bounding box center [46, 135] width 53 height 9
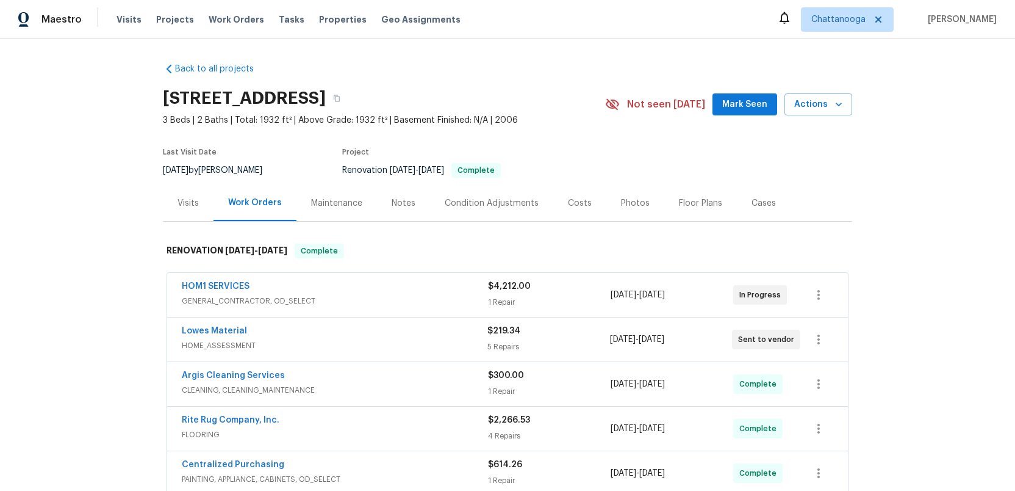
click at [625, 203] on div "Photos" at bounding box center [635, 203] width 29 height 12
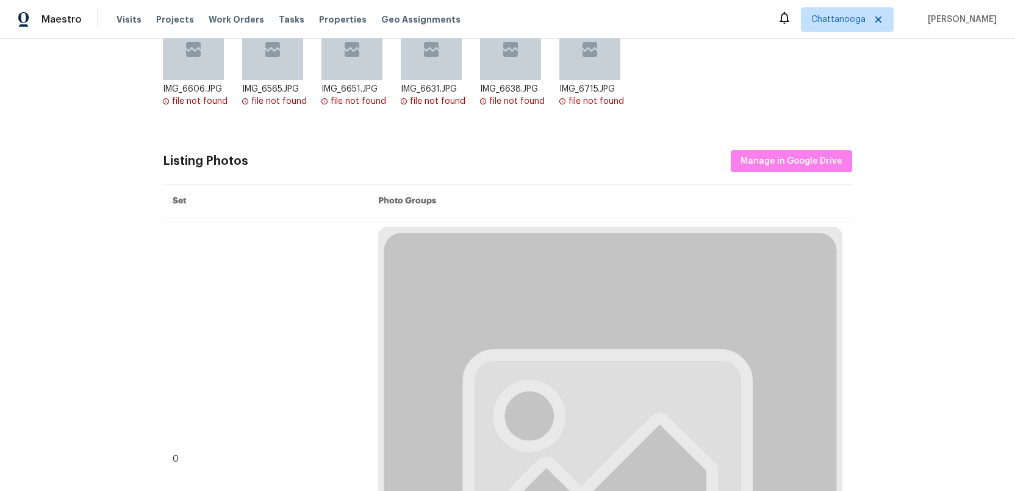
scroll to position [304, 0]
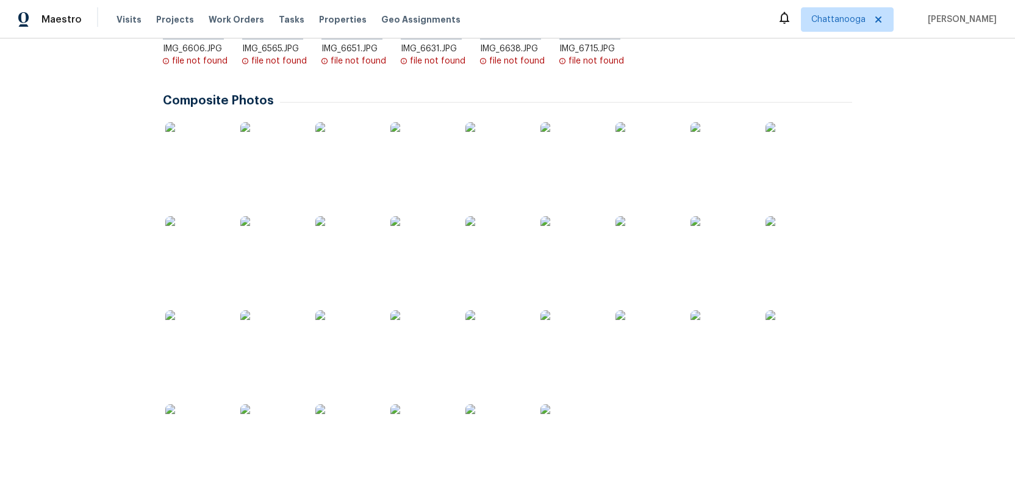
click at [184, 156] on img at bounding box center [195, 152] width 61 height 61
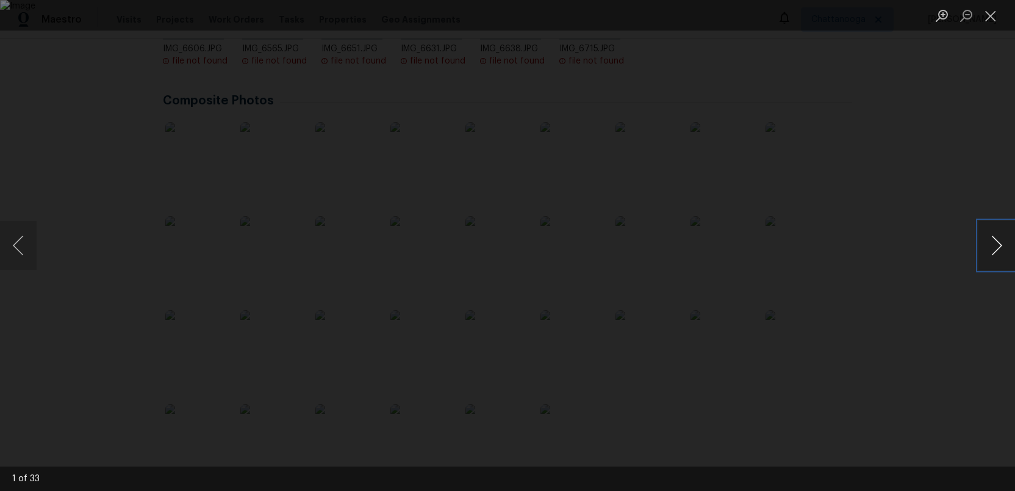
click at [994, 248] on button "Next image" at bounding box center [997, 245] width 37 height 49
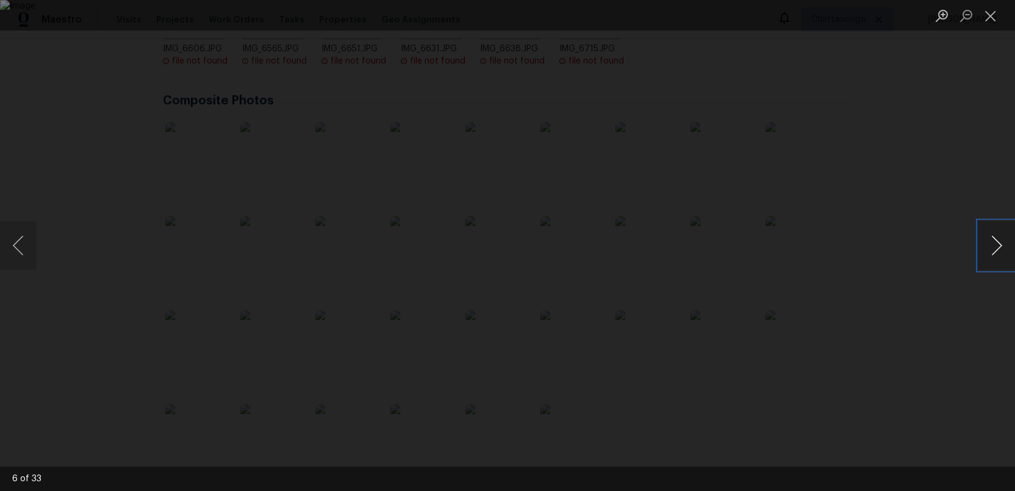
click at [994, 248] on button "Next image" at bounding box center [997, 245] width 37 height 49
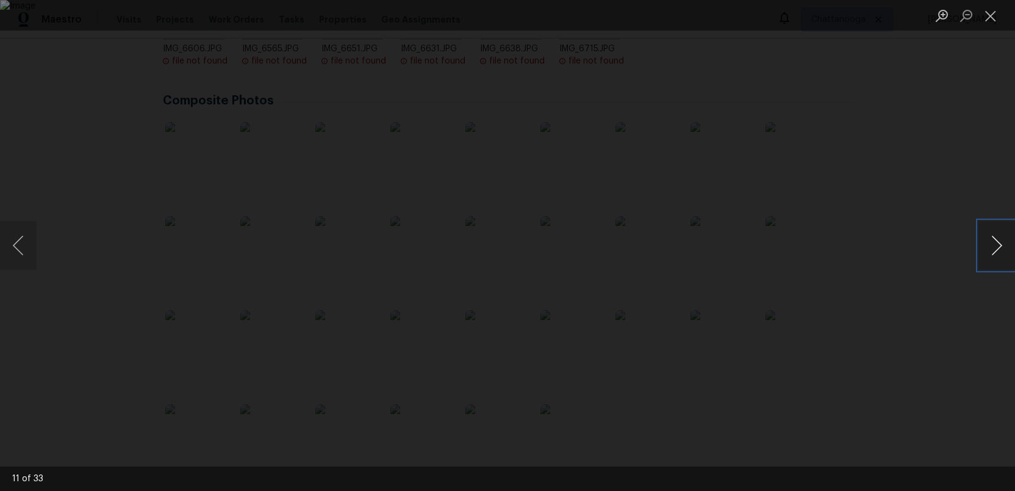
click at [994, 248] on button "Next image" at bounding box center [997, 245] width 37 height 49
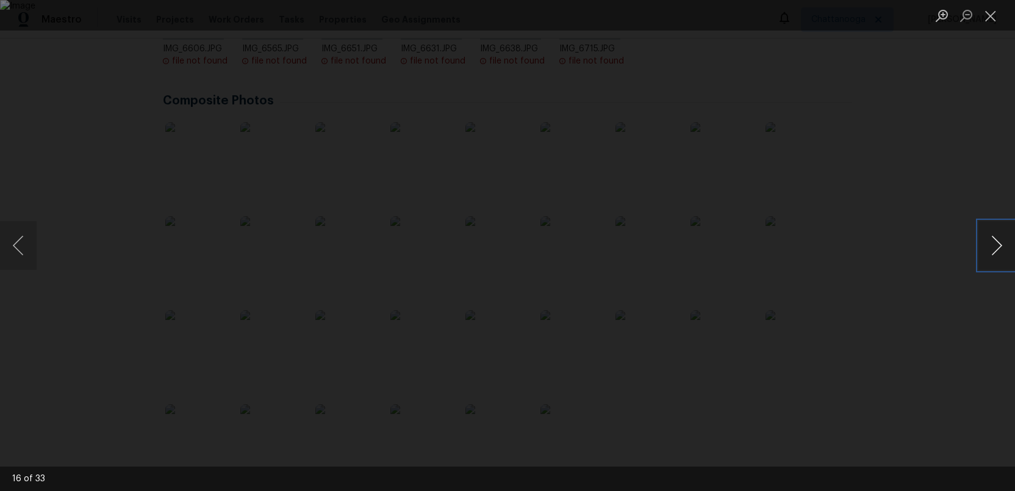
click at [994, 248] on button "Next image" at bounding box center [997, 245] width 37 height 49
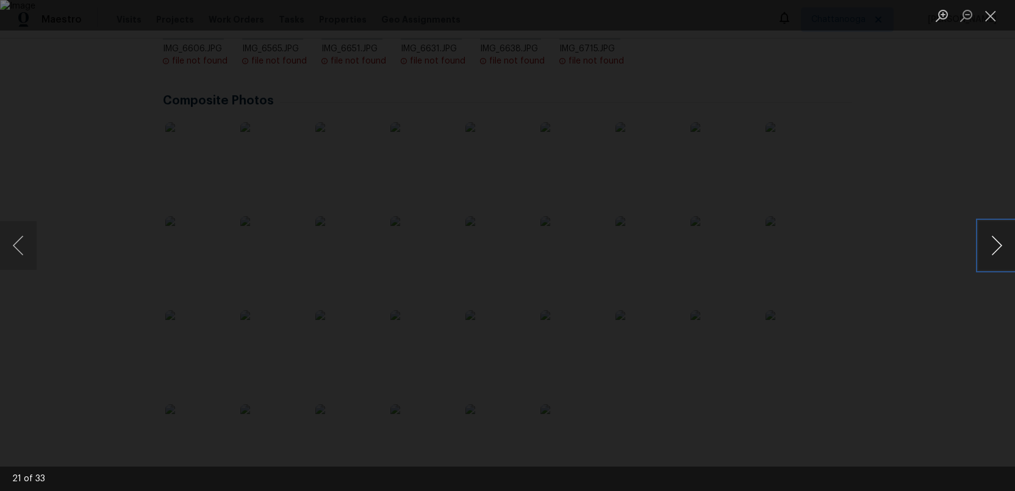
click at [994, 248] on button "Next image" at bounding box center [997, 245] width 37 height 49
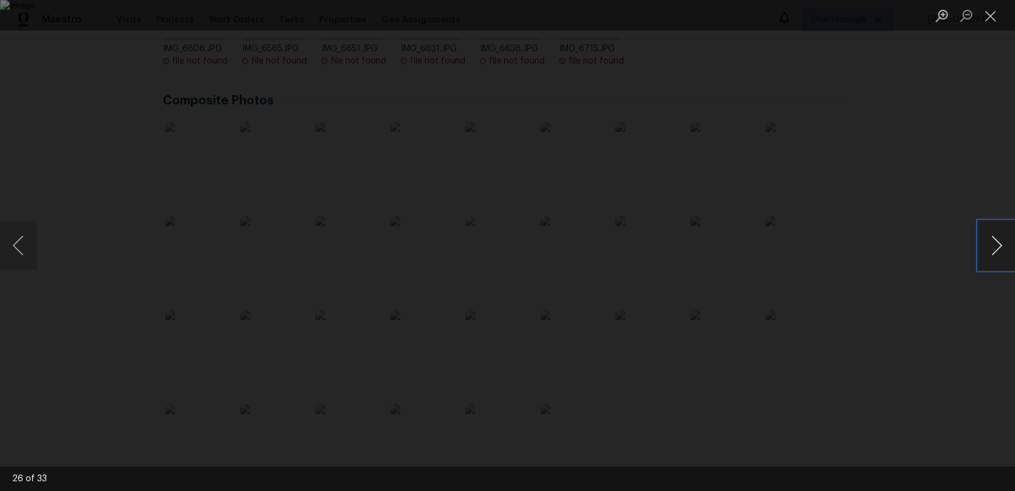
click at [994, 248] on button "Next image" at bounding box center [997, 245] width 37 height 49
click at [987, 18] on button "Close lightbox" at bounding box center [991, 15] width 24 height 21
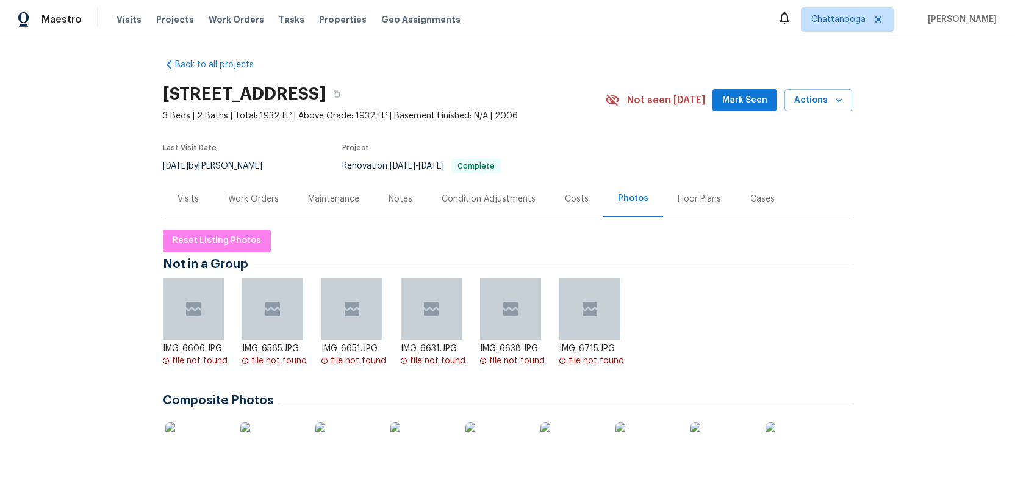
scroll to position [0, 0]
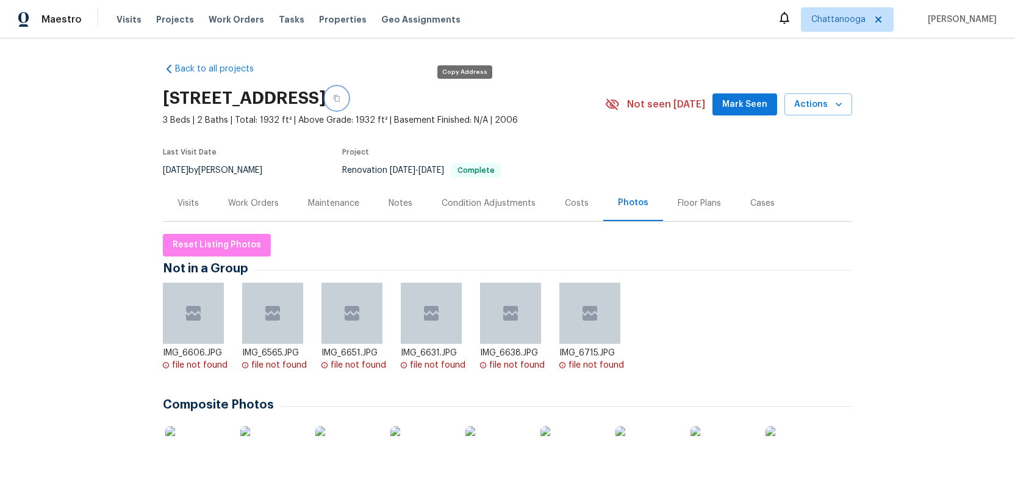
click at [340, 99] on icon "button" at bounding box center [336, 98] width 7 height 7
click at [818, 107] on span "Actions" at bounding box center [818, 104] width 48 height 15
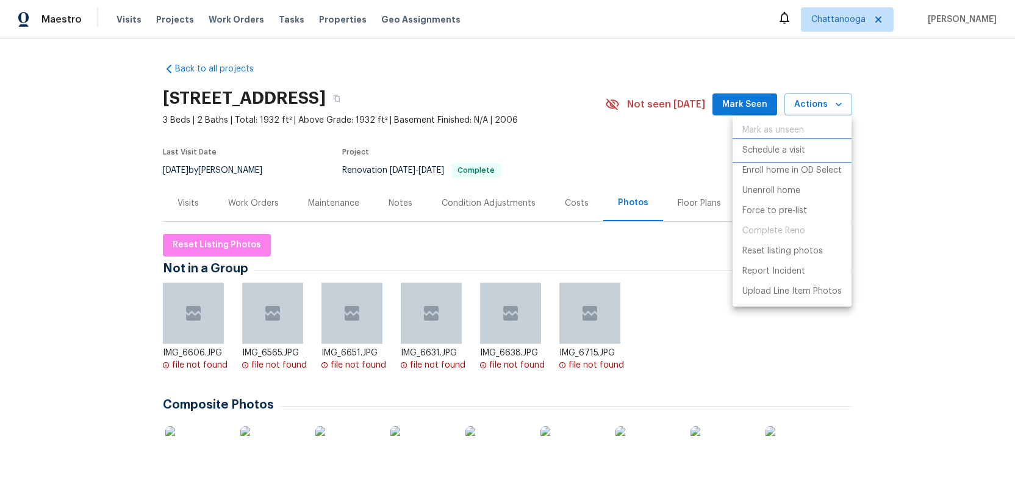
click at [767, 149] on p "Schedule a visit" at bounding box center [773, 150] width 63 height 13
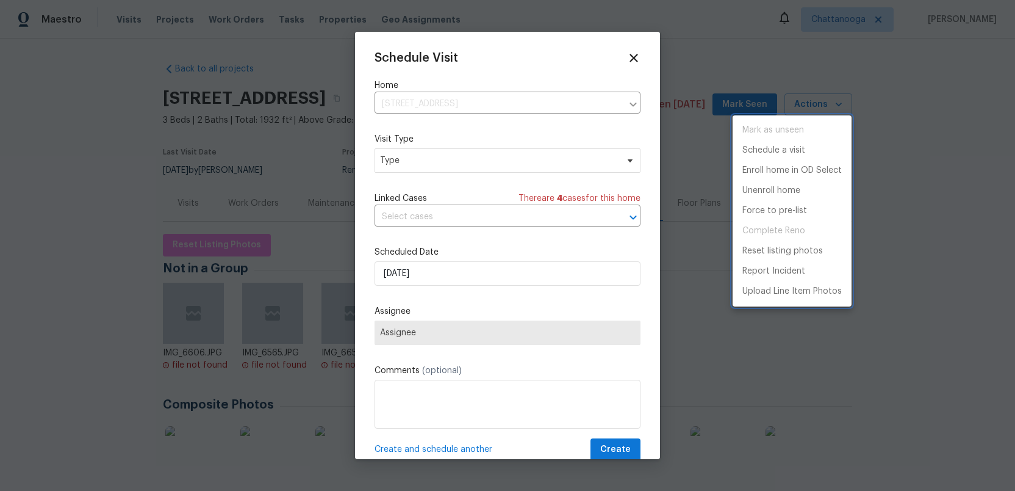
click at [420, 162] on div at bounding box center [507, 245] width 1015 height 491
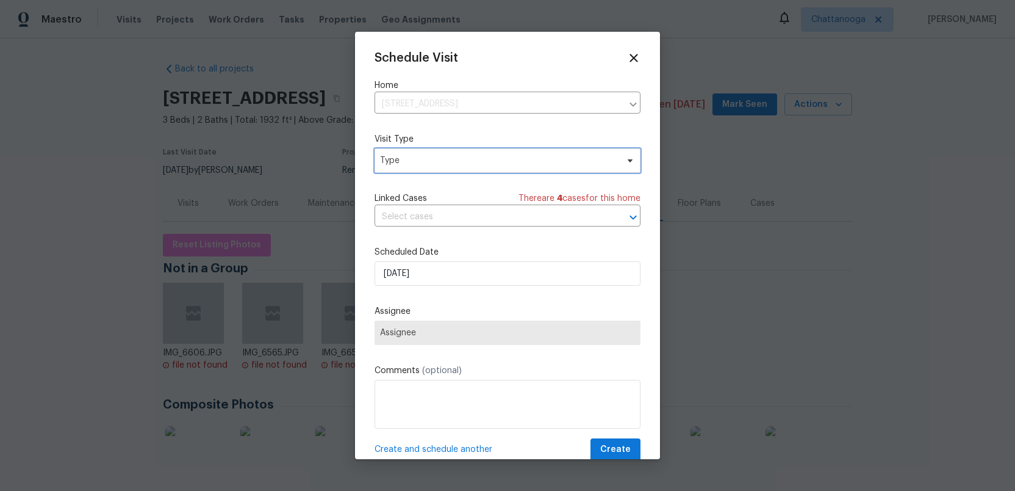
click at [420, 162] on span "Type" at bounding box center [498, 160] width 237 height 12
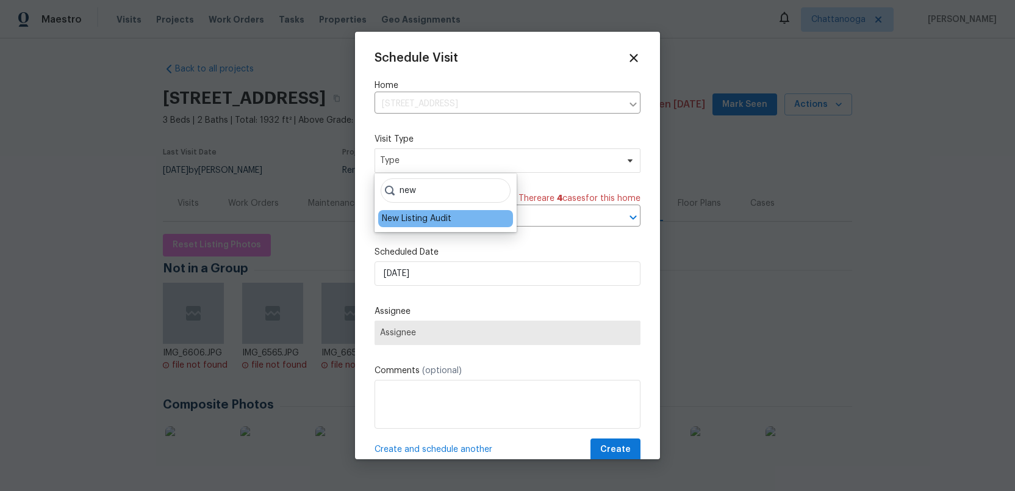
type input "new"
click at [414, 221] on div "New Listing Audit" at bounding box center [417, 218] width 70 height 12
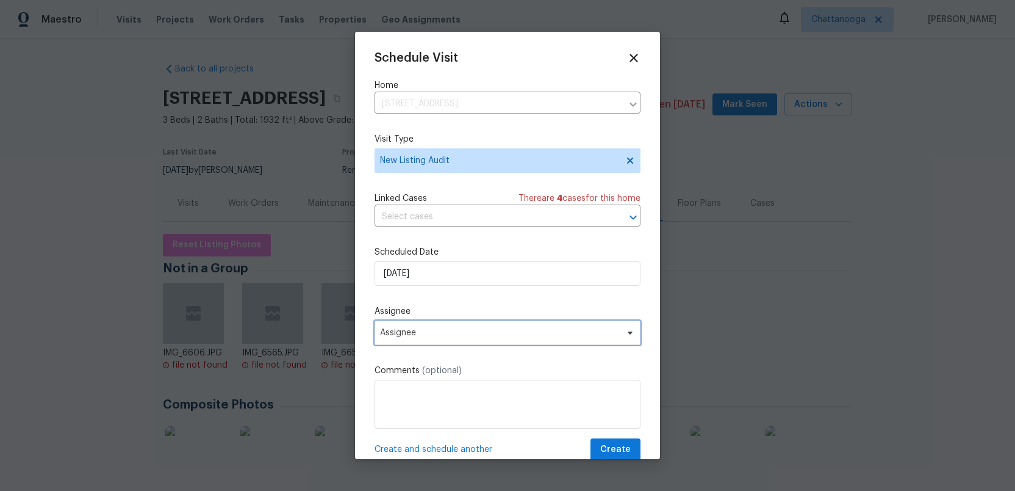
click at [439, 336] on span "Assignee" at bounding box center [499, 333] width 239 height 10
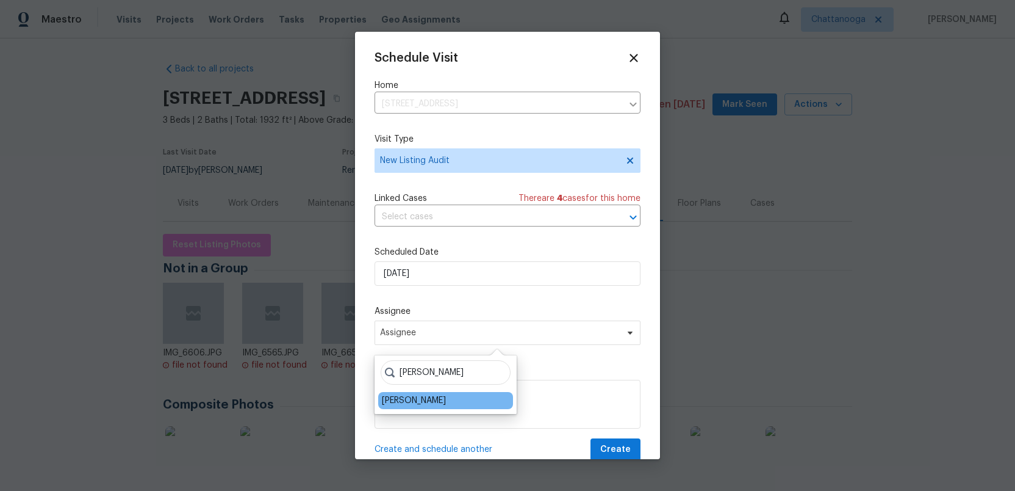
type input "ruth"
click at [417, 404] on div "[PERSON_NAME]" at bounding box center [414, 400] width 64 height 12
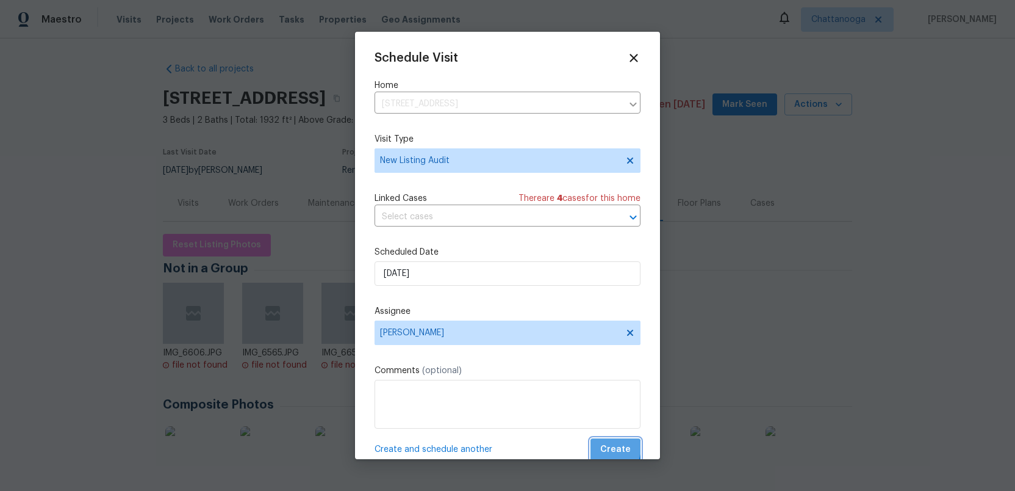
click at [611, 448] on span "Create" at bounding box center [615, 449] width 31 height 15
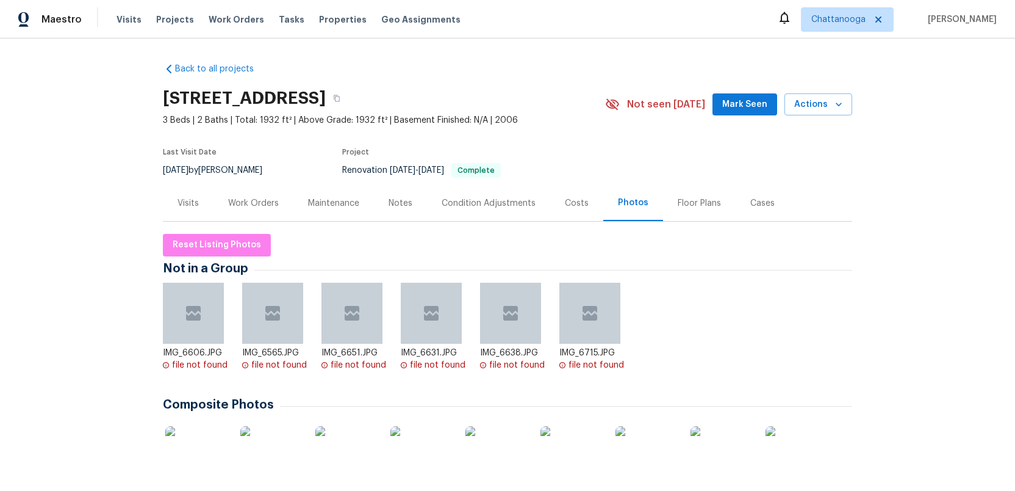
click at [508, 202] on div "Condition Adjustments" at bounding box center [489, 203] width 94 height 12
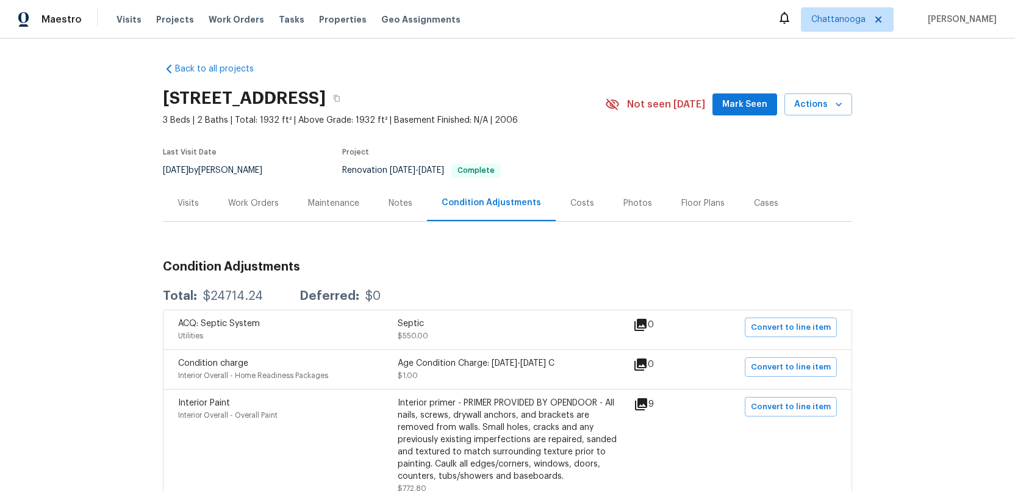
click at [253, 206] on div "Work Orders" at bounding box center [253, 203] width 51 height 12
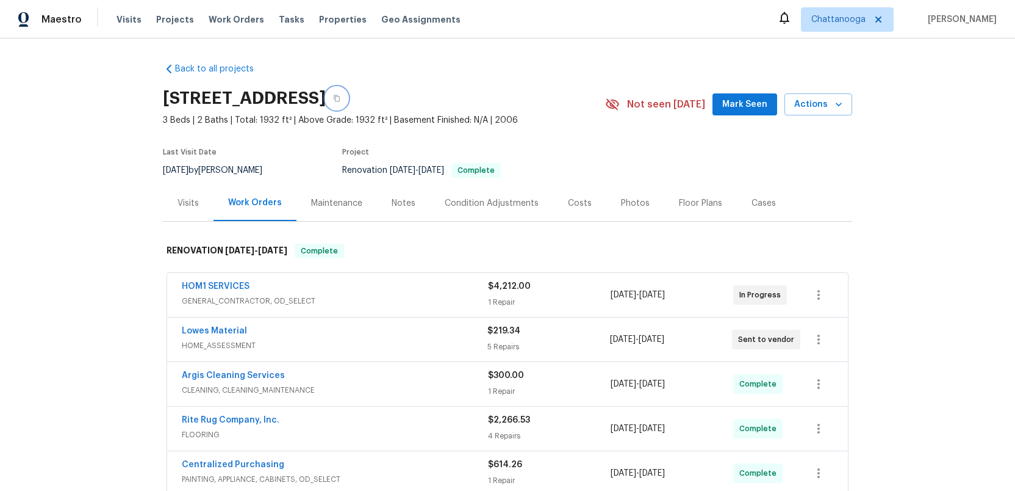
click at [340, 96] on icon "button" at bounding box center [337, 98] width 6 height 7
click at [628, 202] on div "Photos" at bounding box center [635, 203] width 29 height 12
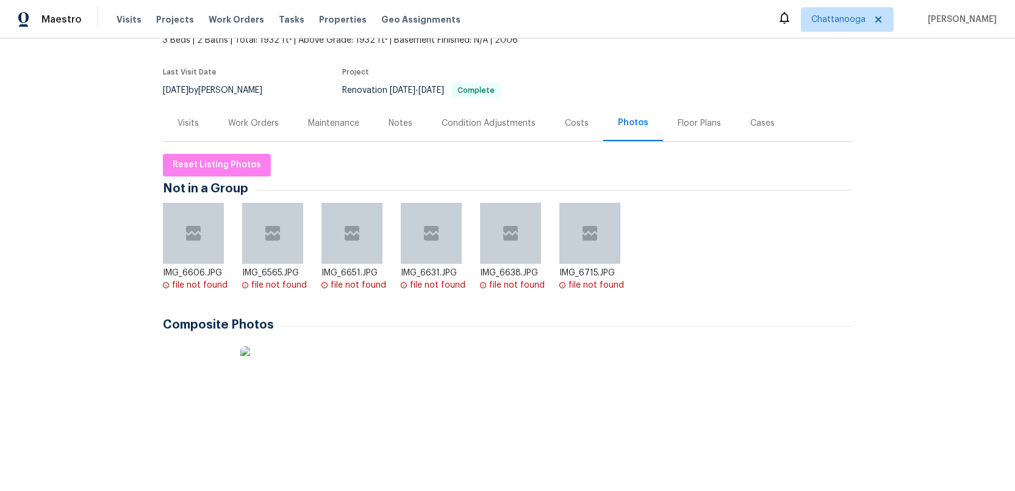
scroll to position [118, 0]
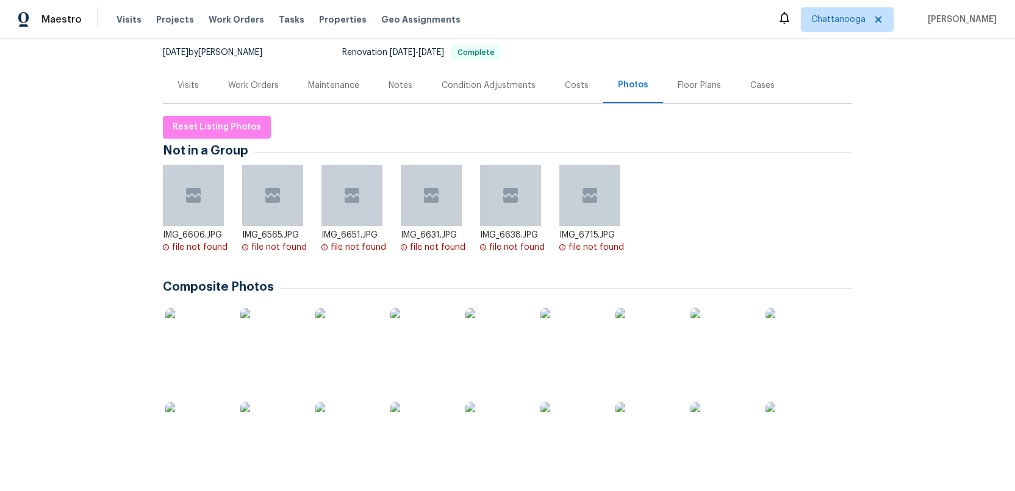
click at [408, 347] on img at bounding box center [420, 338] width 61 height 61
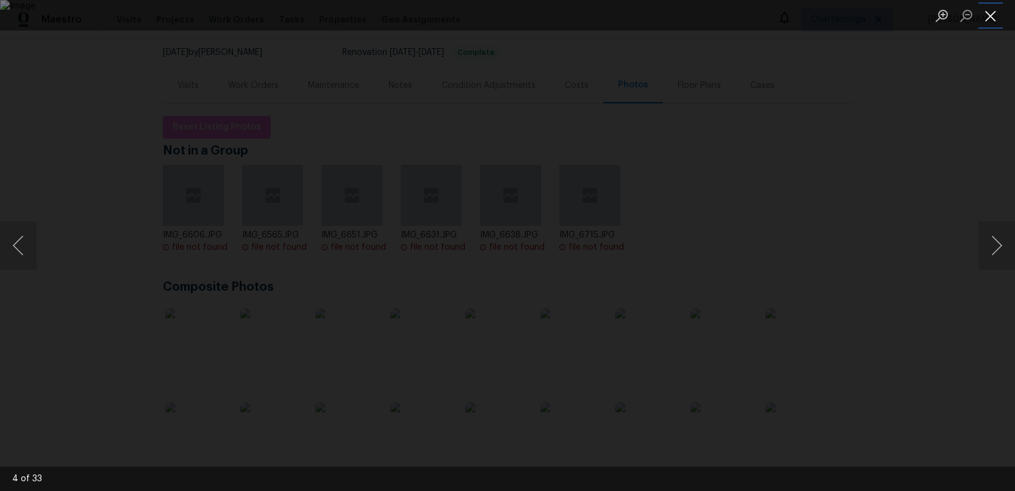
click at [988, 23] on button "Close lightbox" at bounding box center [991, 15] width 24 height 21
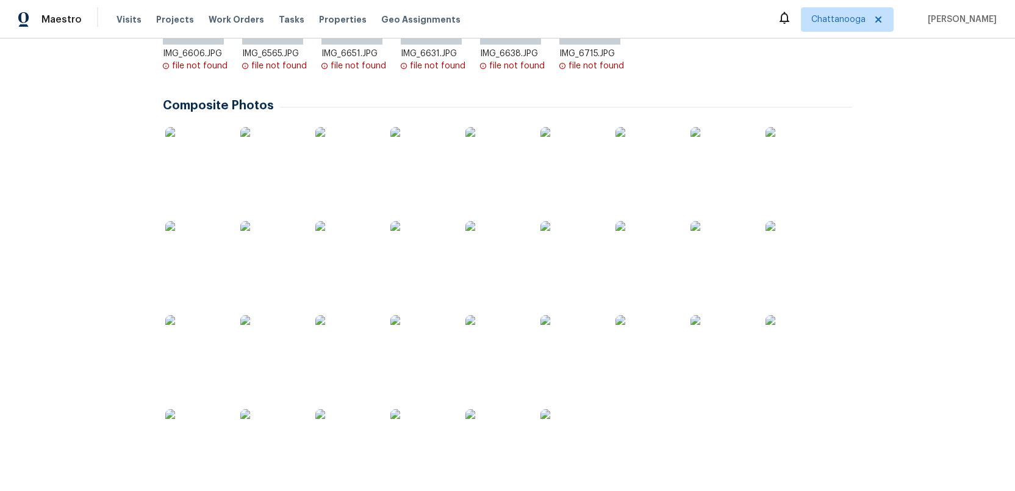
scroll to position [306, 0]
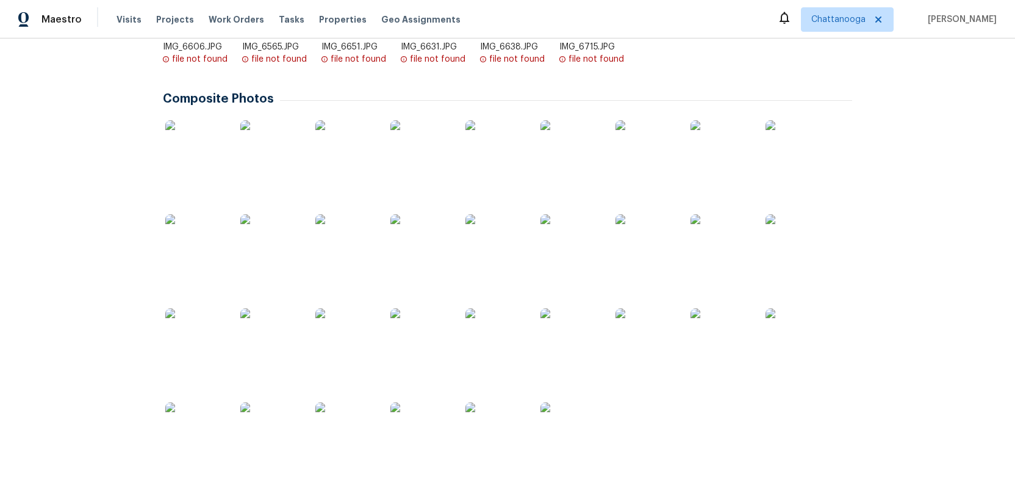
click at [410, 343] on img at bounding box center [420, 338] width 61 height 61
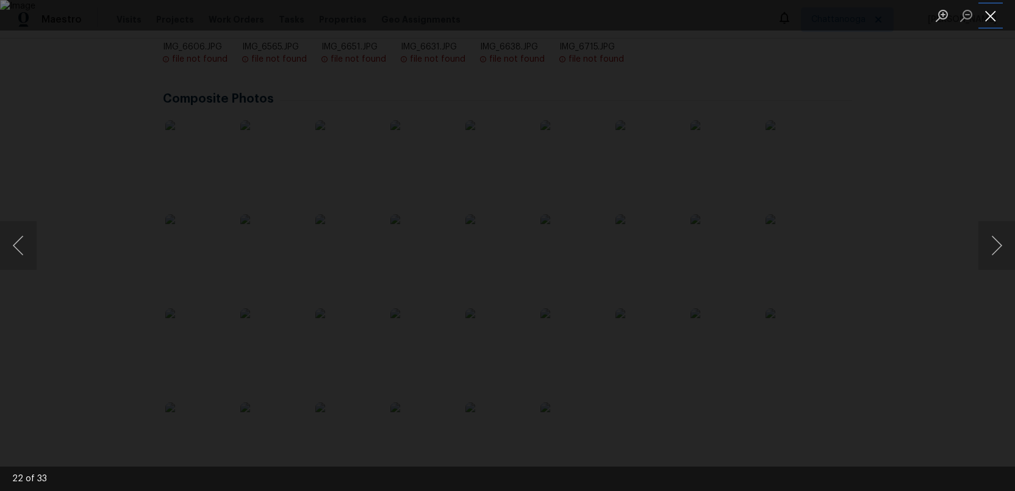
click at [989, 12] on button "Close lightbox" at bounding box center [991, 15] width 24 height 21
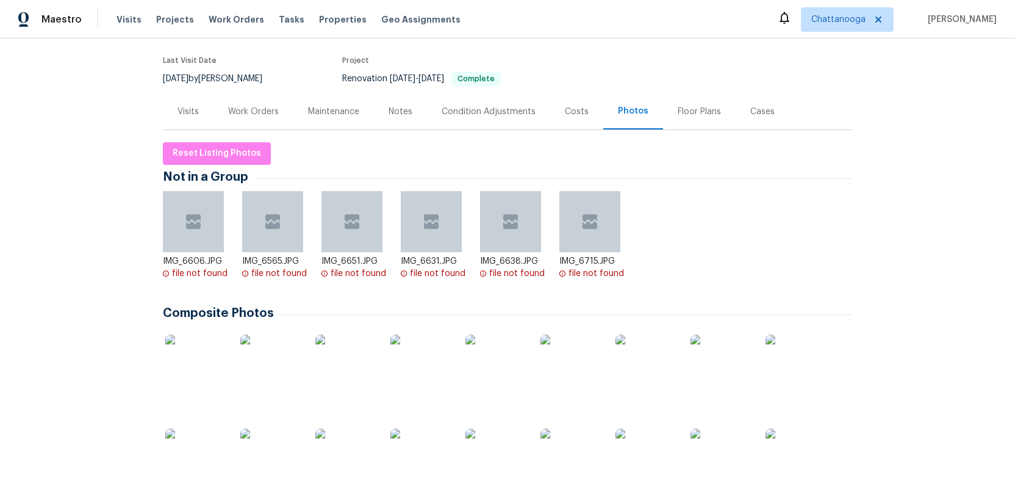
scroll to position [0, 0]
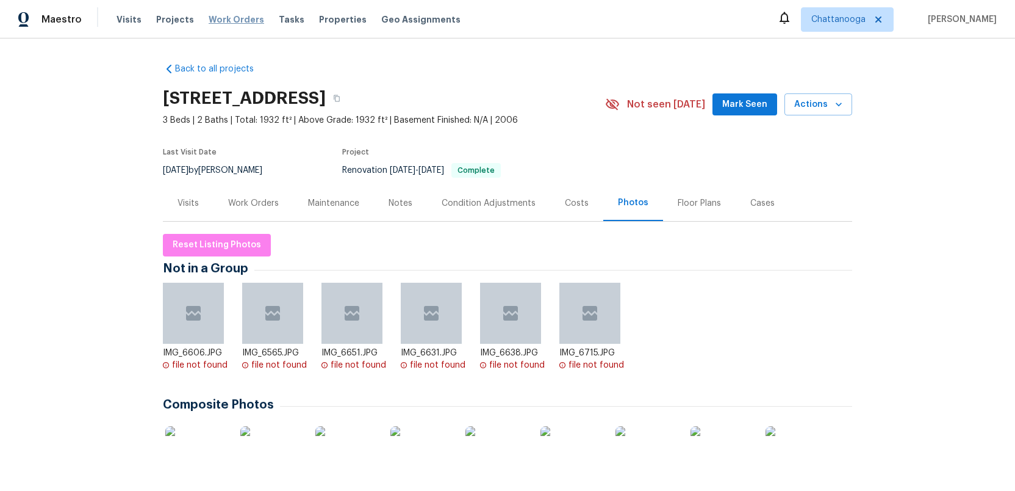
click at [226, 16] on span "Work Orders" at bounding box center [237, 19] width 56 height 12
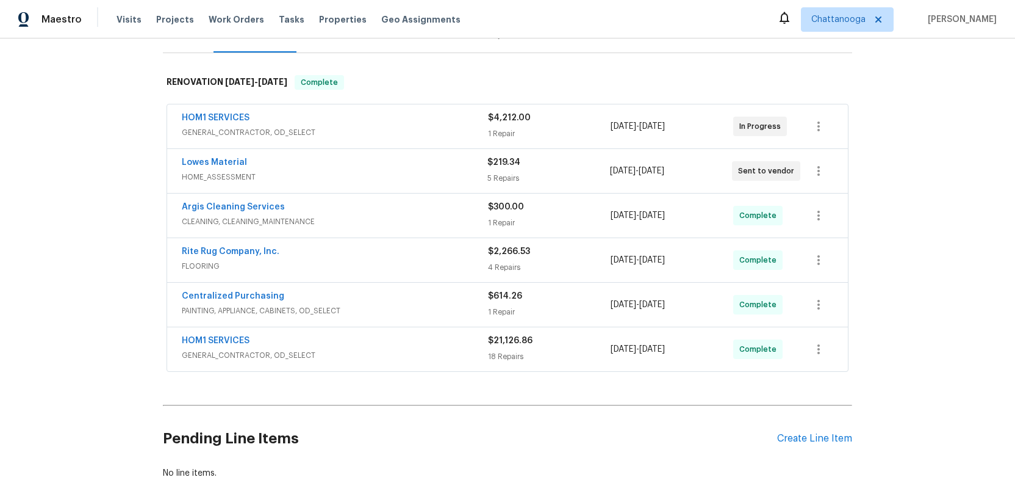
scroll to position [171, 0]
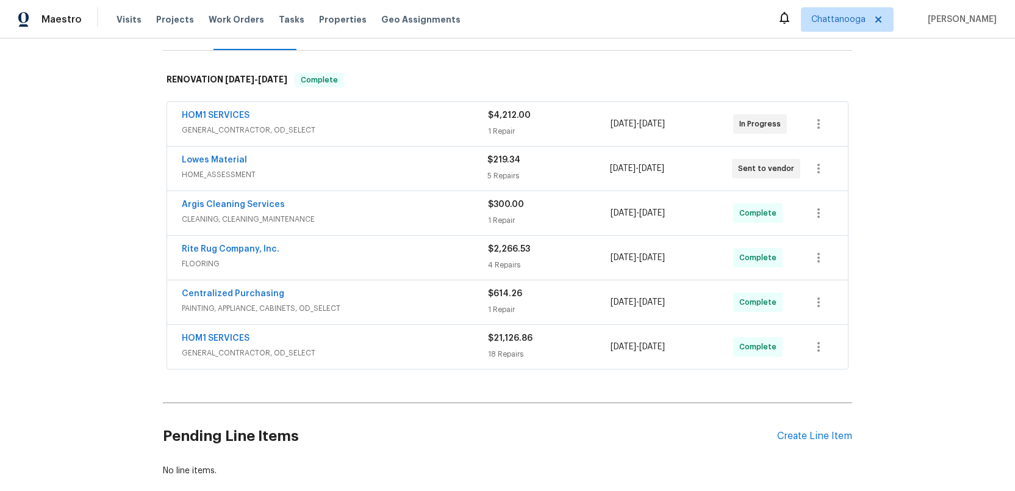
click at [428, 347] on span "GENERAL_CONTRACTOR, OD_SELECT" at bounding box center [335, 353] width 306 height 12
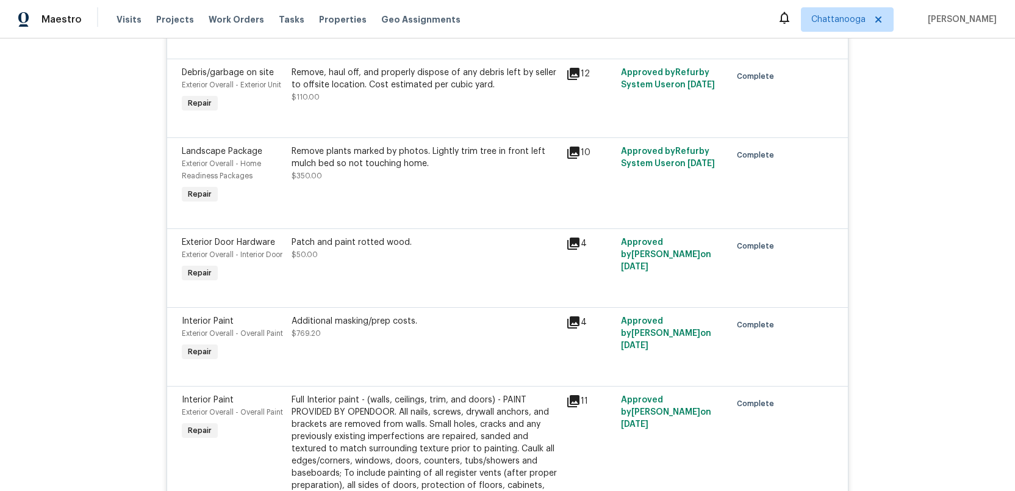
scroll to position [0, 0]
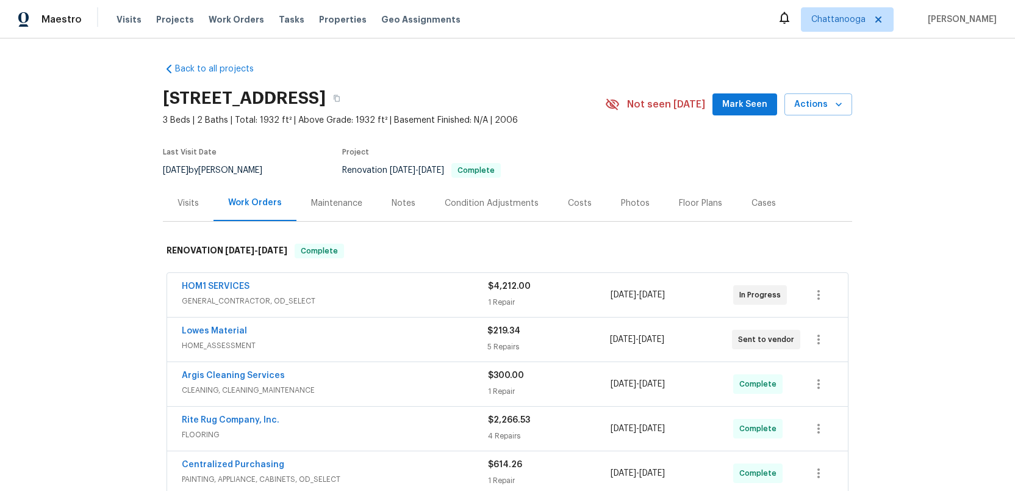
click at [473, 203] on div "Condition Adjustments" at bounding box center [492, 203] width 94 height 12
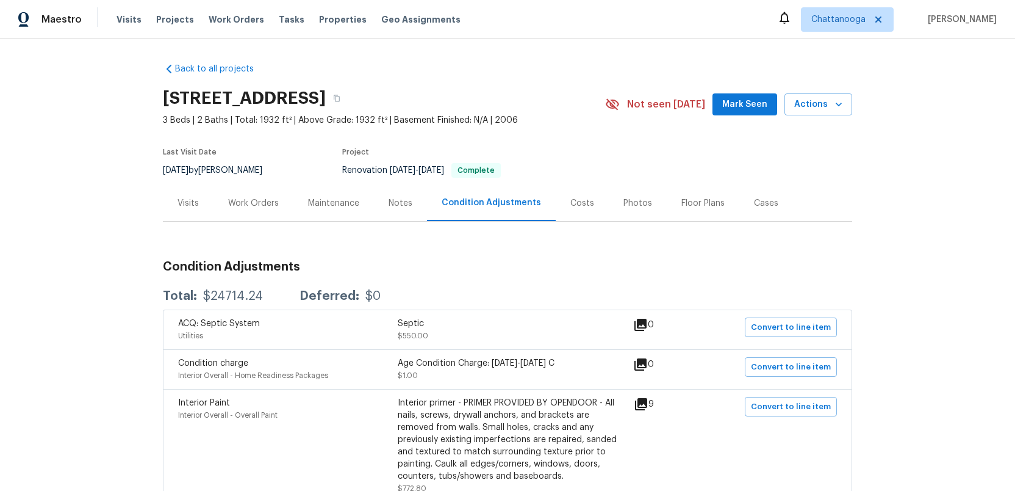
click at [577, 206] on div "Costs" at bounding box center [582, 203] width 24 height 12
